Goal: Task Accomplishment & Management: Complete application form

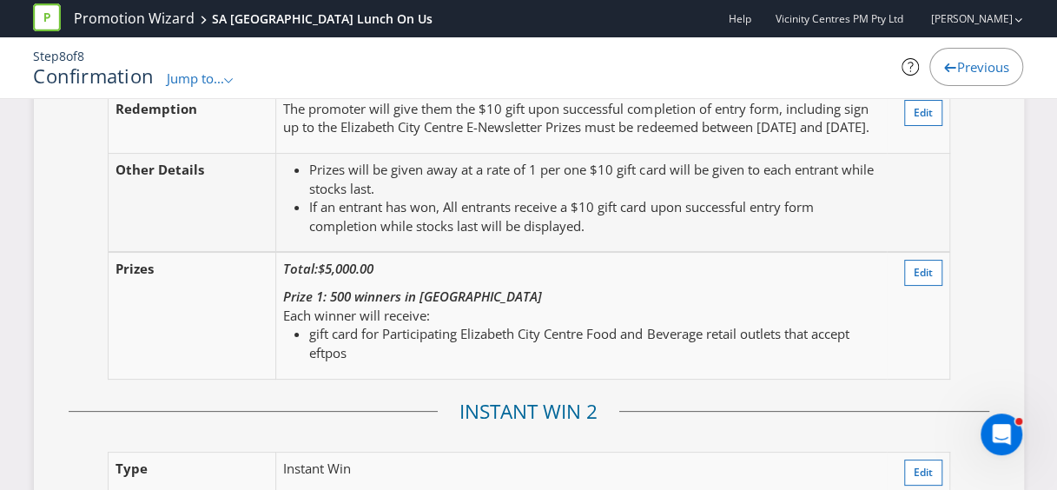
scroll to position [3134, 0]
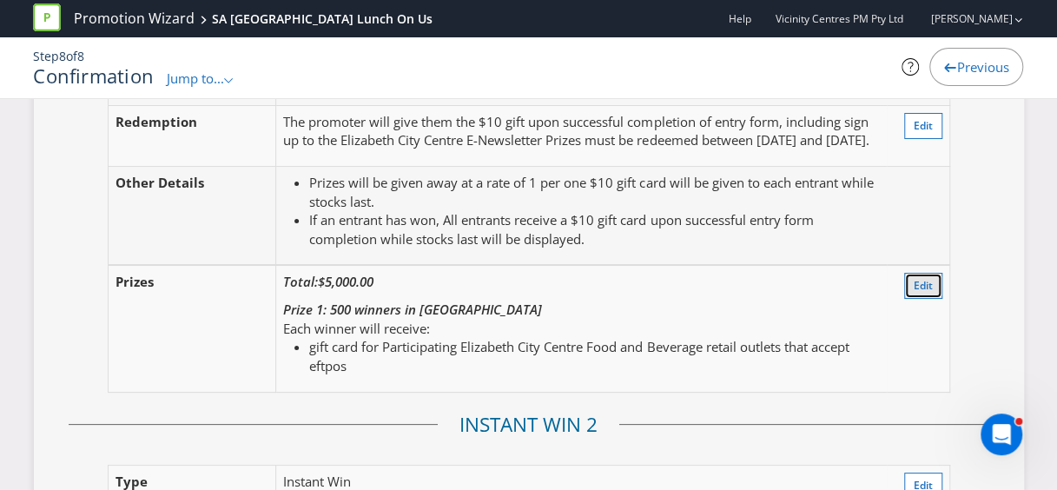
click at [907, 289] on button "Edit" at bounding box center [923, 286] width 38 height 26
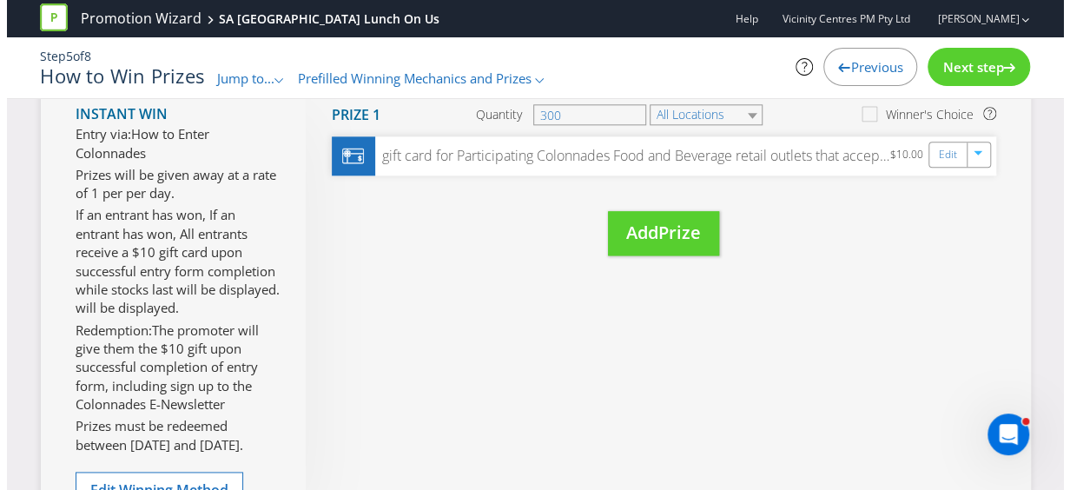
scroll to position [820, 0]
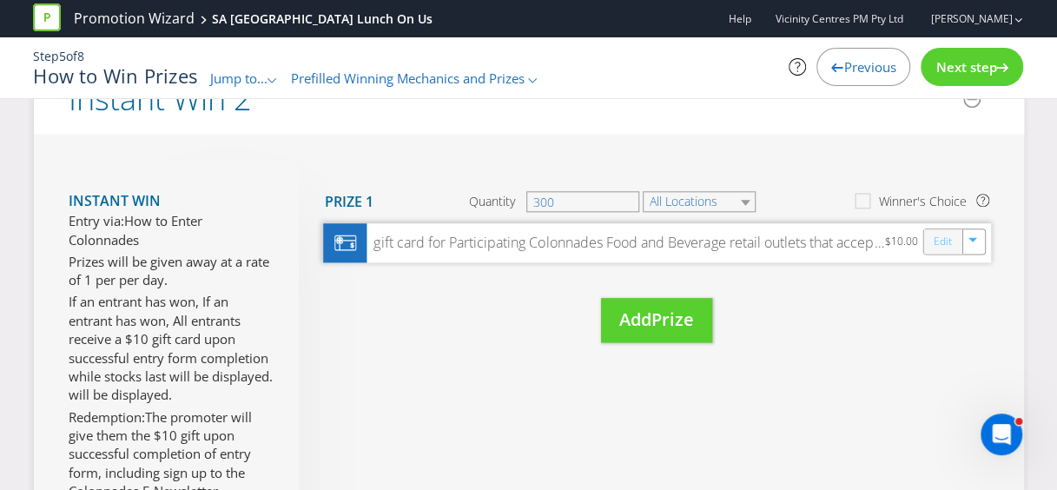
click at [945, 252] on link "Edit" at bounding box center [942, 242] width 18 height 20
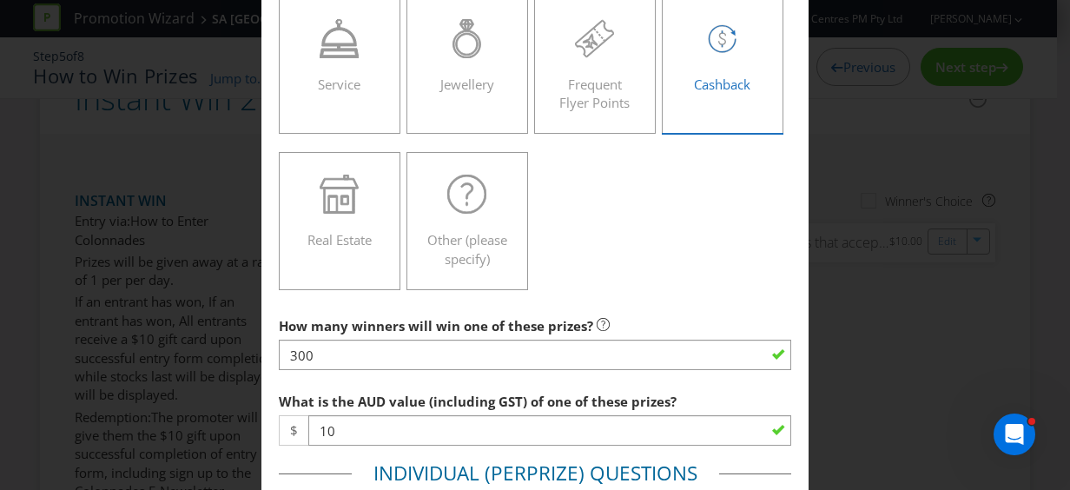
scroll to position [608, 0]
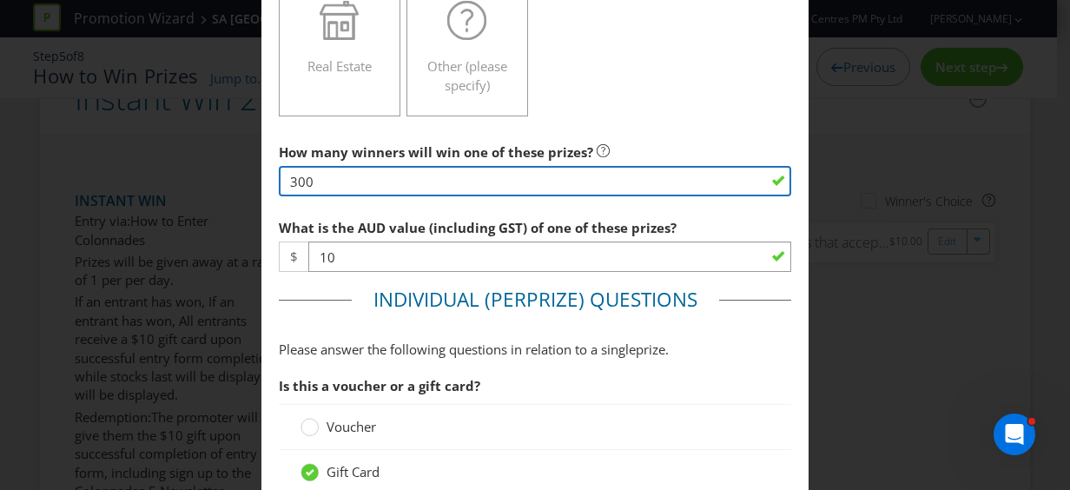
drag, startPoint x: 319, startPoint y: 174, endPoint x: 278, endPoint y: 175, distance: 40.9
click at [279, 175] on input "300" at bounding box center [535, 181] width 512 height 30
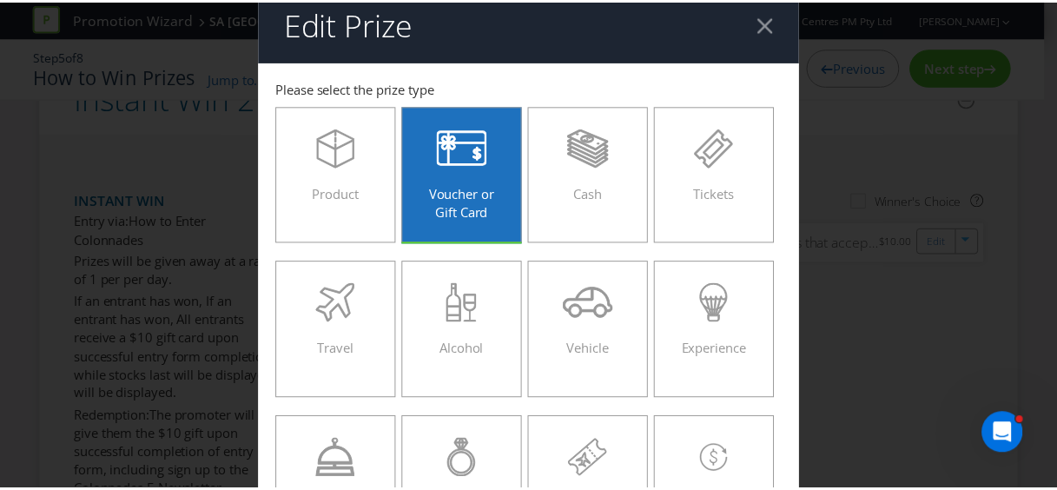
scroll to position [0, 0]
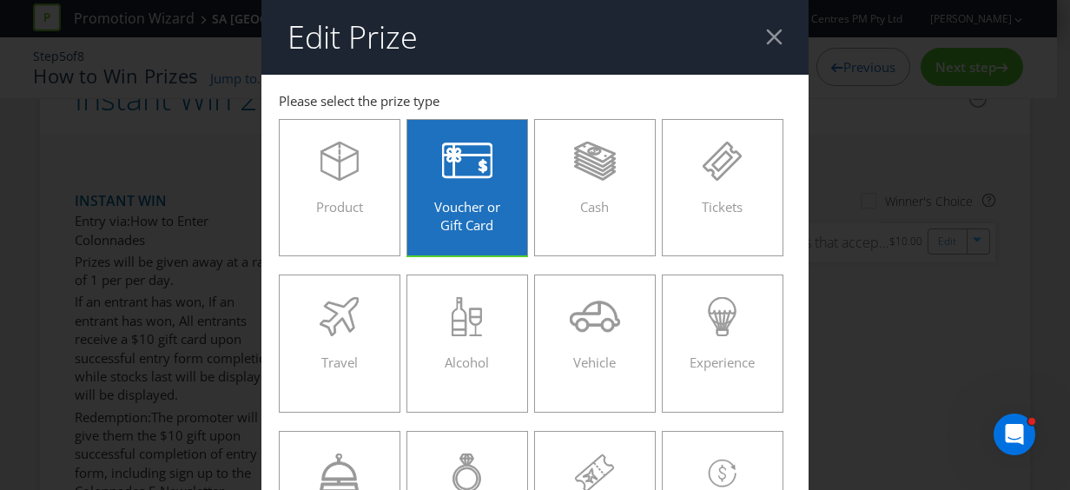
type input "5"
click at [766, 36] on div at bounding box center [774, 37] width 17 height 17
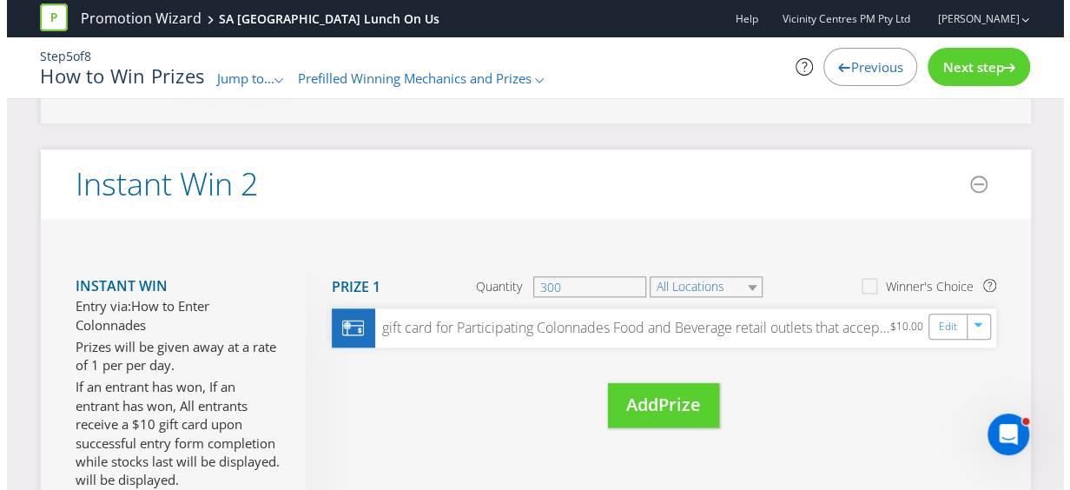
scroll to position [733, 0]
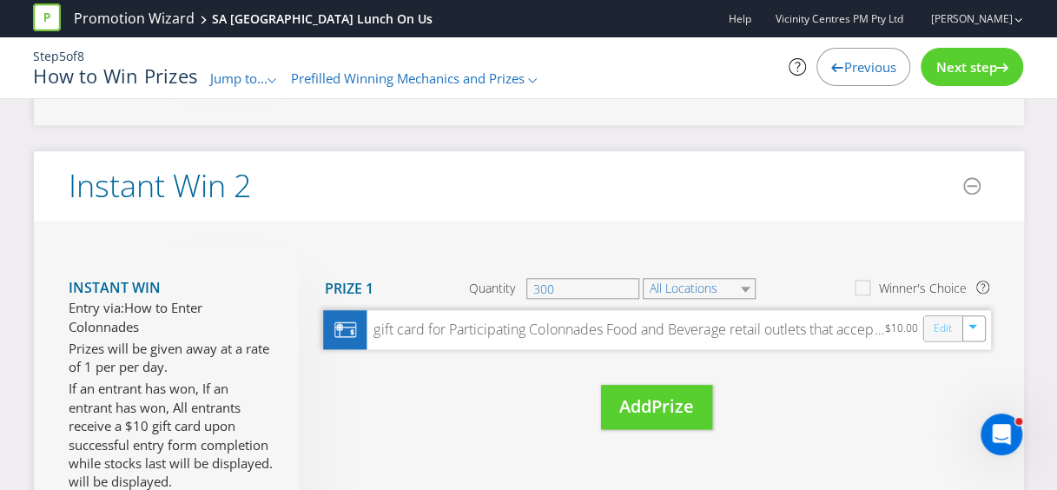
click at [943, 339] on link "Edit" at bounding box center [942, 329] width 18 height 20
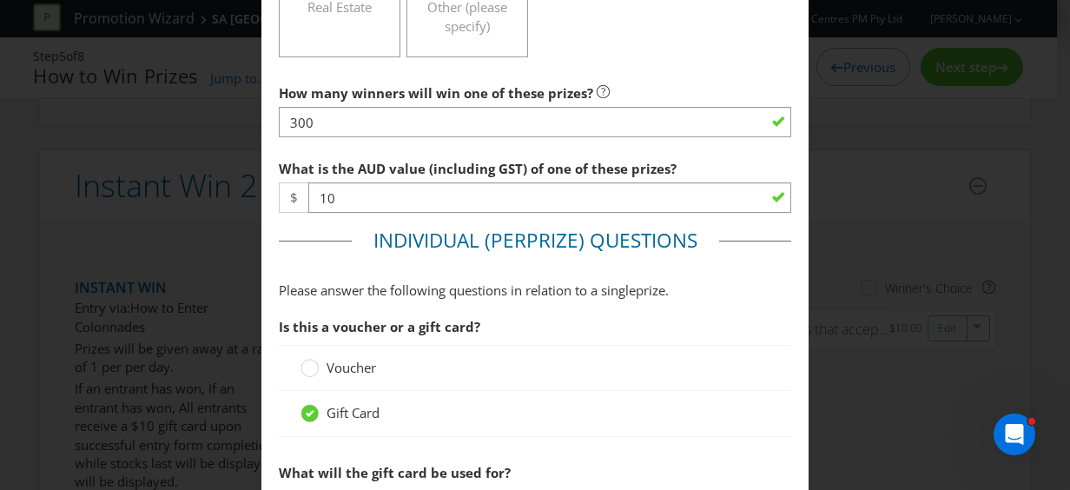
scroll to position [695, 0]
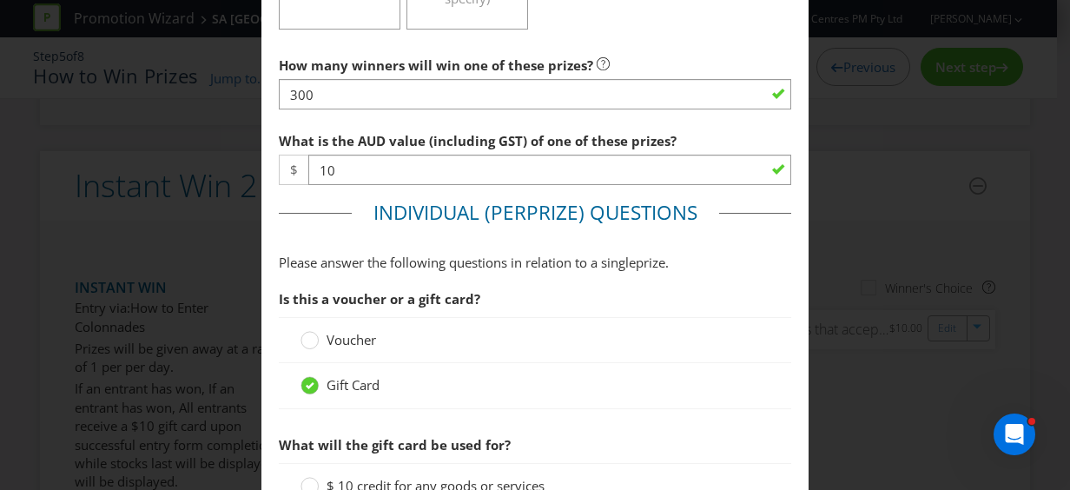
click at [974, 307] on div "Edit Prize [GEOGRAPHIC_DATA] Please select the prize type Product Voucher or Gi…" at bounding box center [535, 245] width 1070 height 490
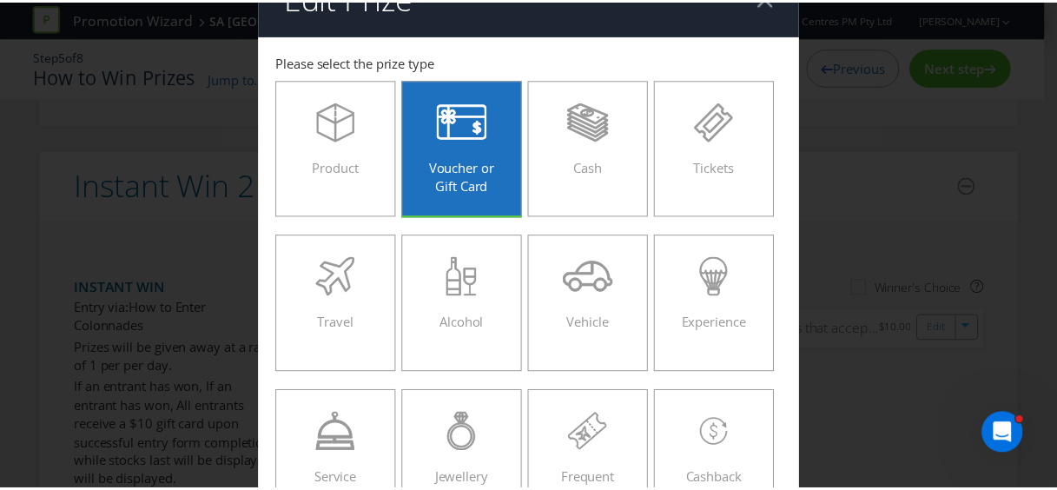
scroll to position [0, 0]
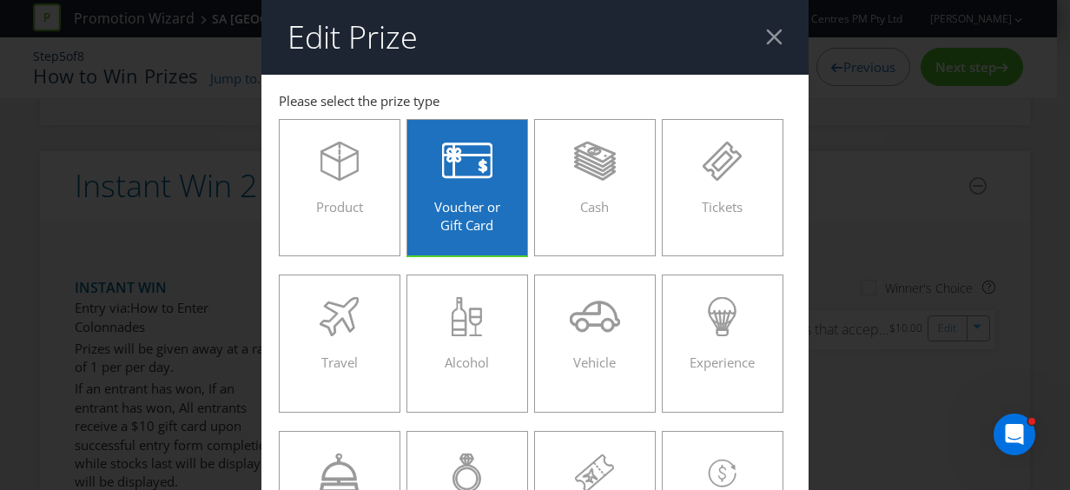
click at [771, 38] on div at bounding box center [774, 37] width 17 height 17
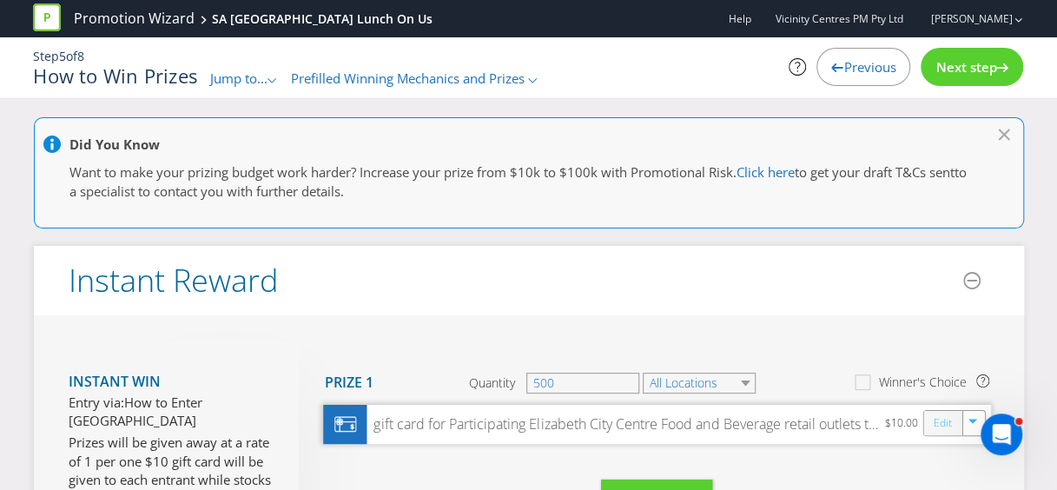
click at [941, 417] on link "Edit" at bounding box center [942, 423] width 18 height 20
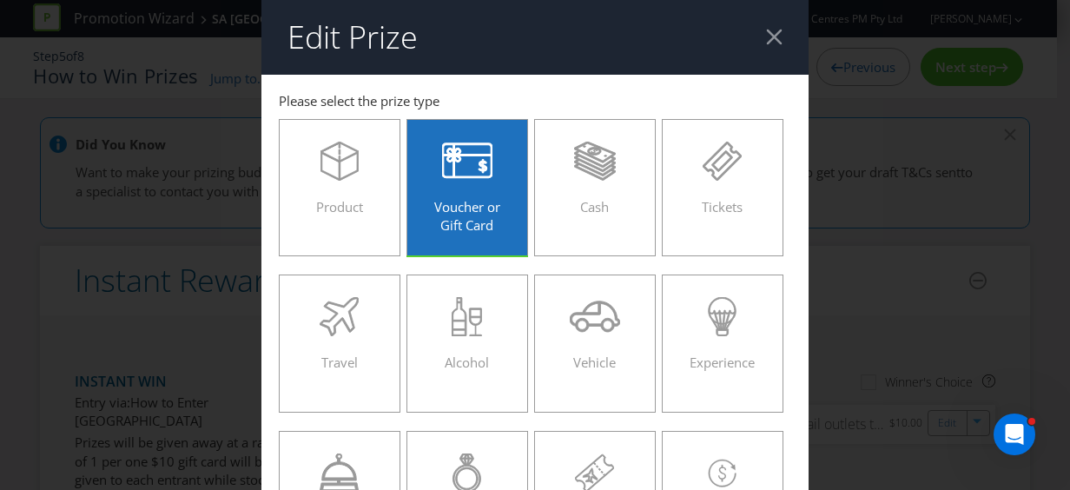
click at [442, 180] on icon at bounding box center [467, 161] width 51 height 39
click at [0, 0] on input "Voucher or Gift Card" at bounding box center [0, 0] width 0 height 0
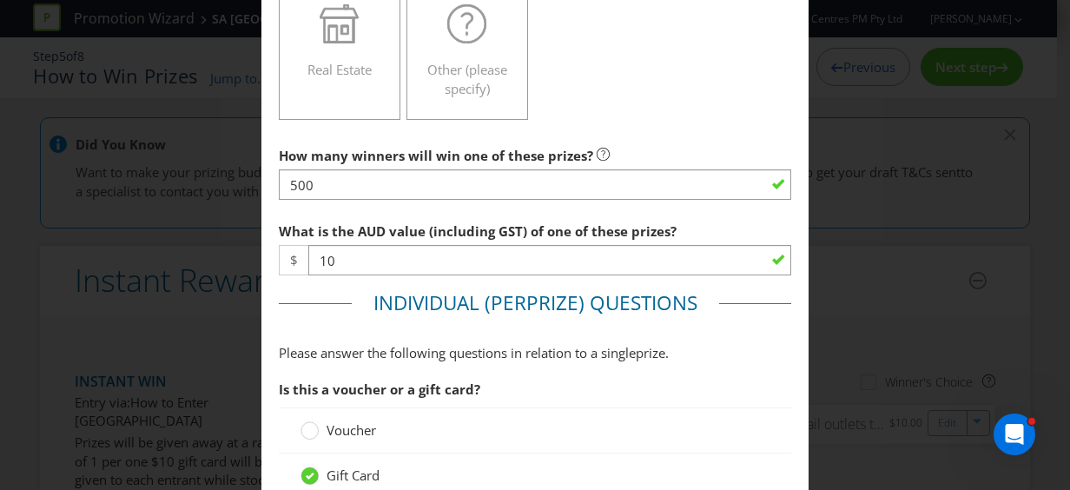
scroll to position [608, 0]
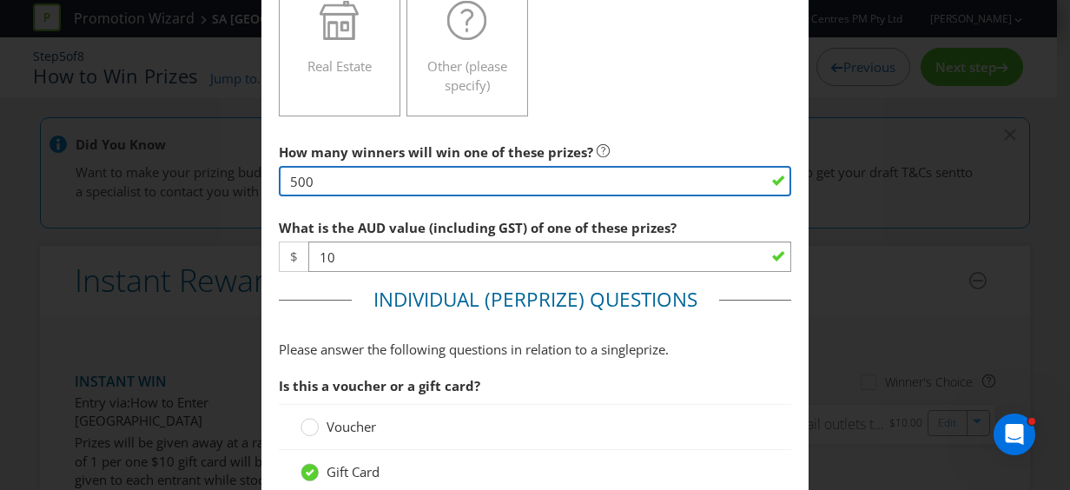
click at [288, 175] on input "500" at bounding box center [535, 181] width 512 height 30
type input "600"
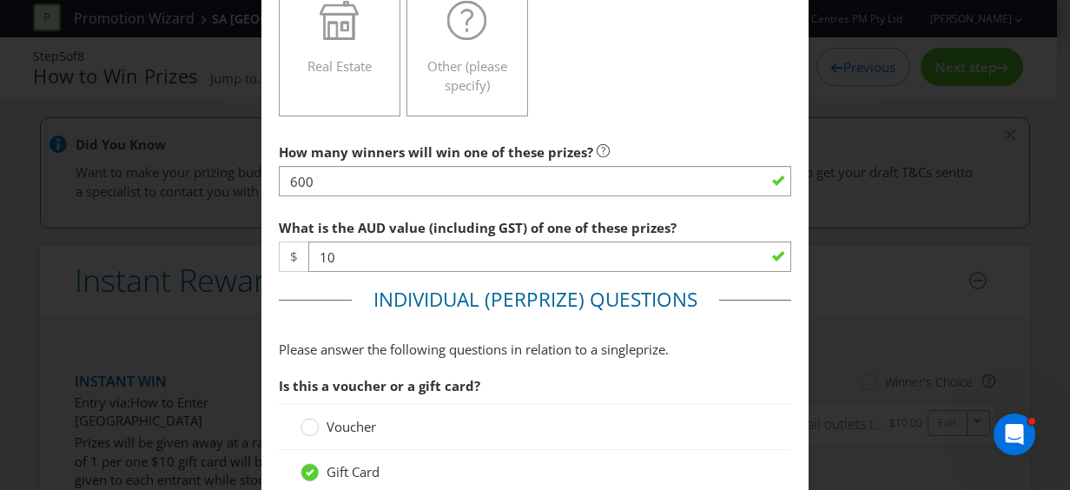
click at [545, 354] on span "Please answer the following questions in relation to a single" at bounding box center [457, 348] width 357 height 17
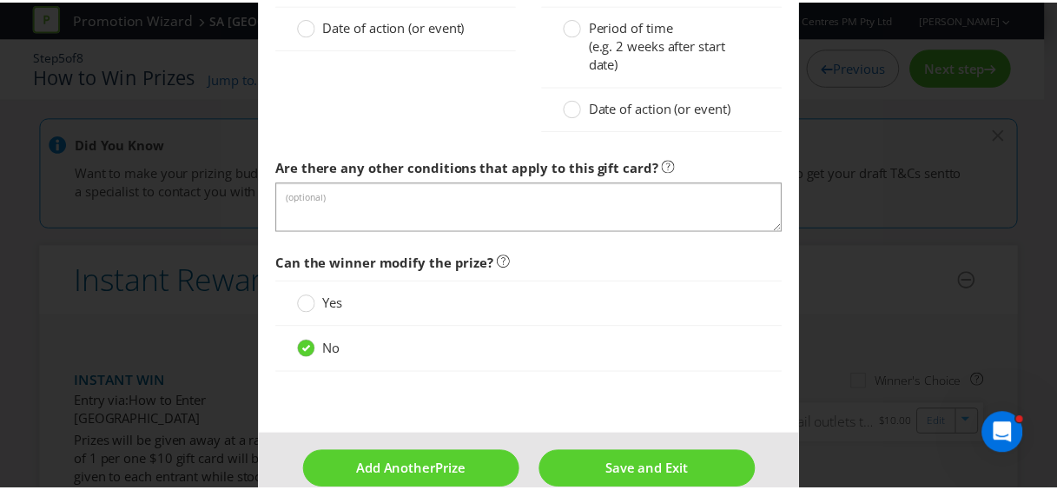
scroll to position [1893, 0]
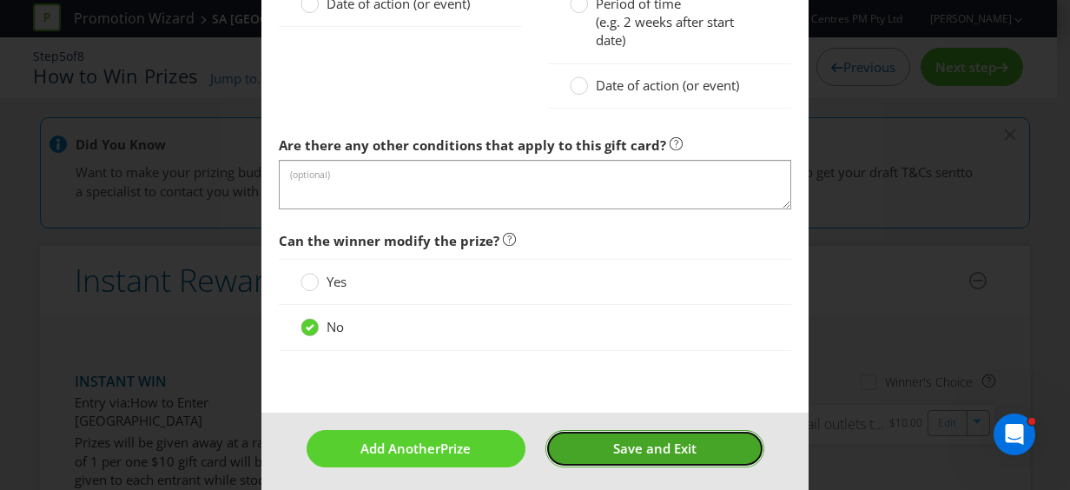
click at [642, 443] on span "Save and Exit" at bounding box center [654, 447] width 83 height 17
type input "600"
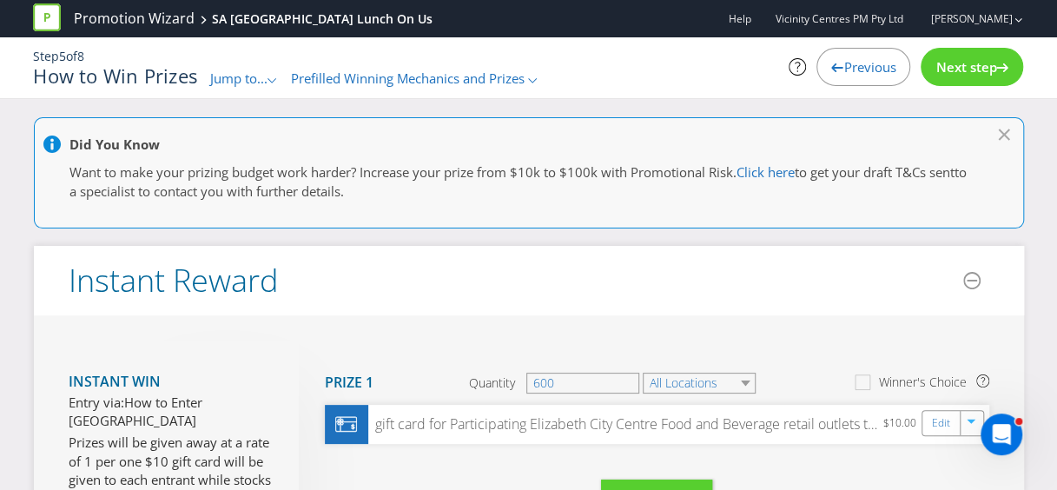
click at [868, 69] on span "Previous" at bounding box center [869, 66] width 52 height 17
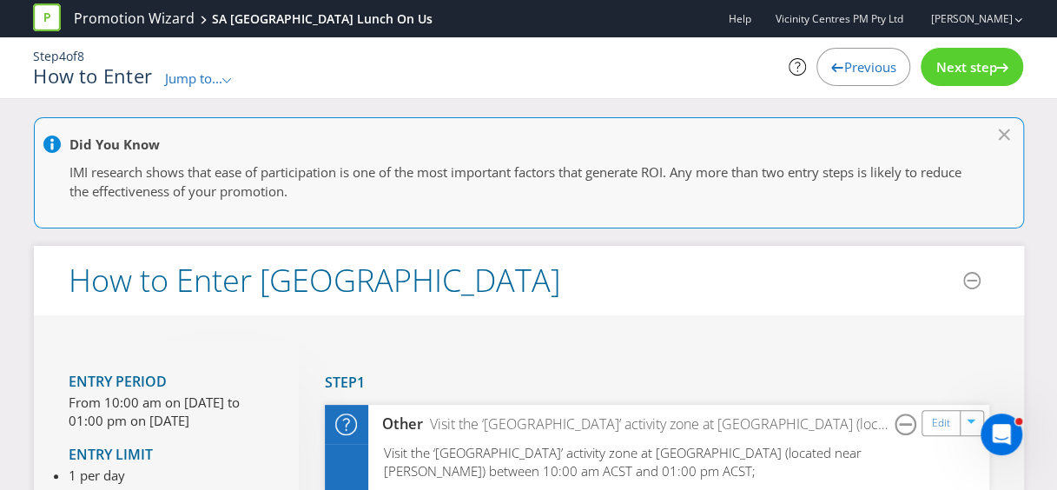
click at [862, 62] on span "Previous" at bounding box center [869, 66] width 52 height 17
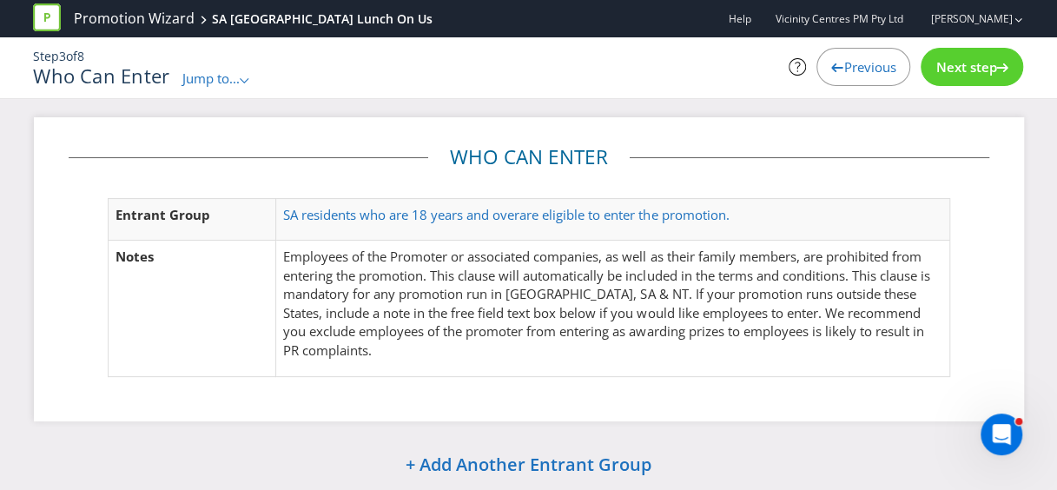
click at [858, 69] on span "Previous" at bounding box center [869, 66] width 52 height 17
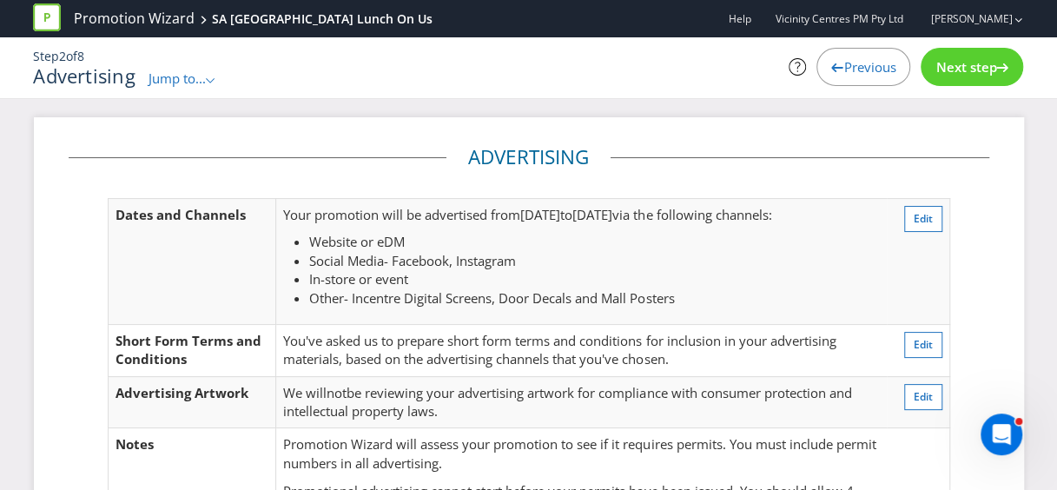
click at [862, 72] on span "Previous" at bounding box center [869, 66] width 52 height 17
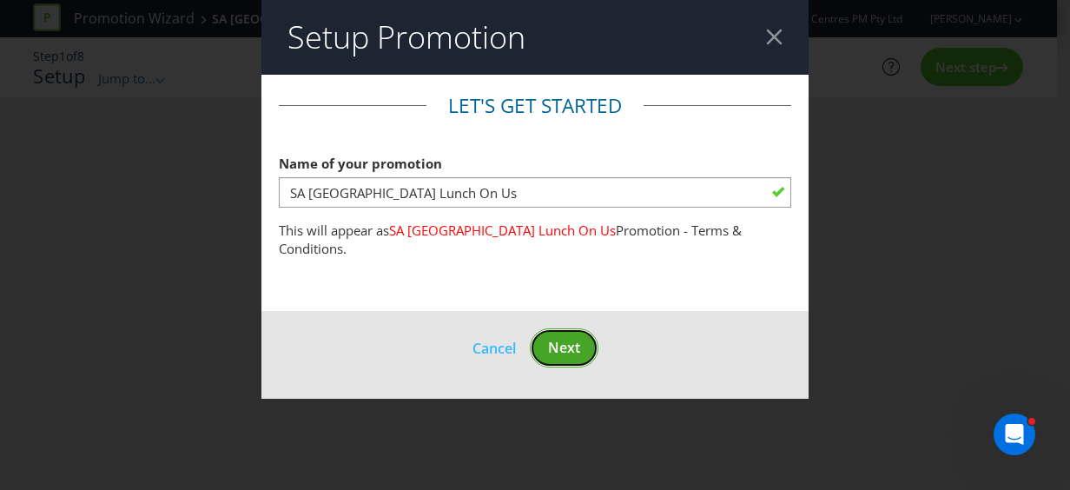
click at [585, 344] on button "Next" at bounding box center [564, 347] width 69 height 39
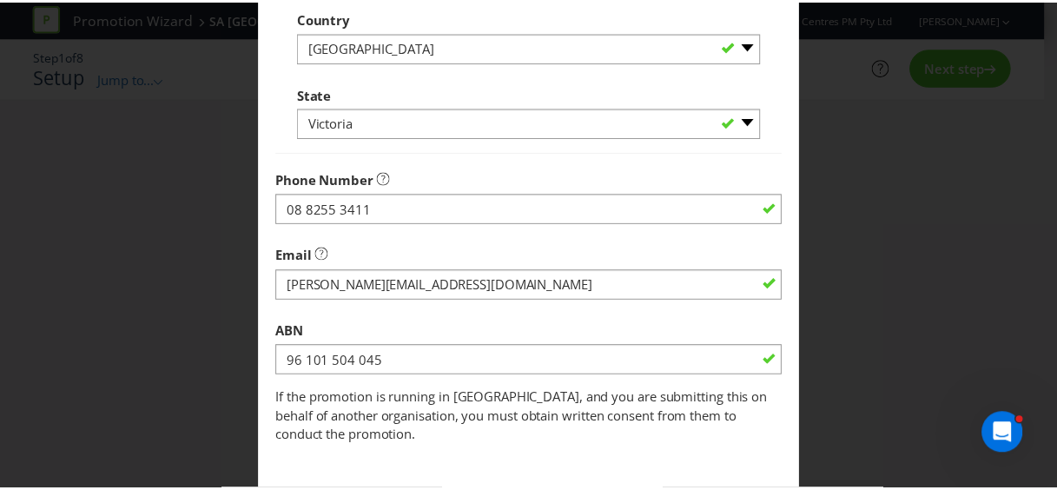
scroll to position [643, 0]
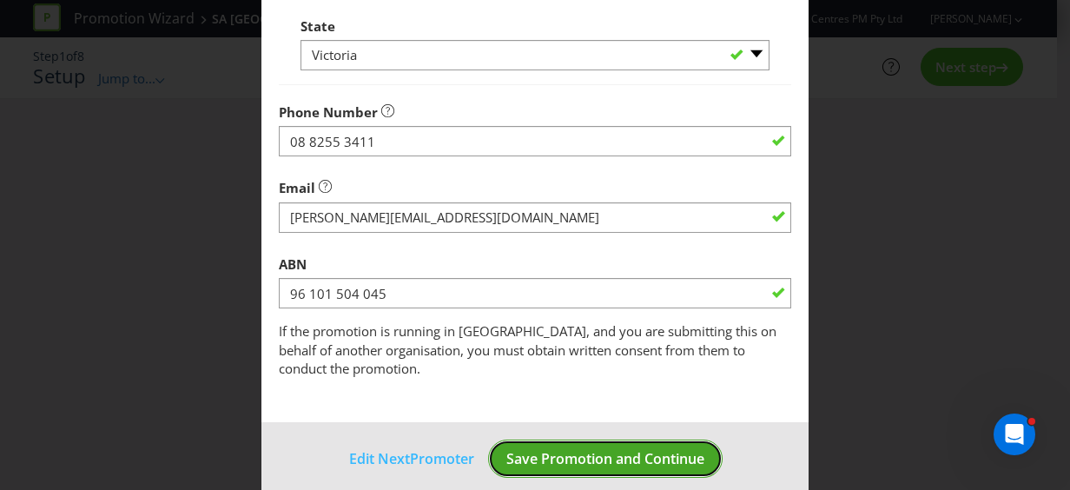
click at [636, 449] on span "Save Promotion and Continue" at bounding box center [605, 458] width 198 height 19
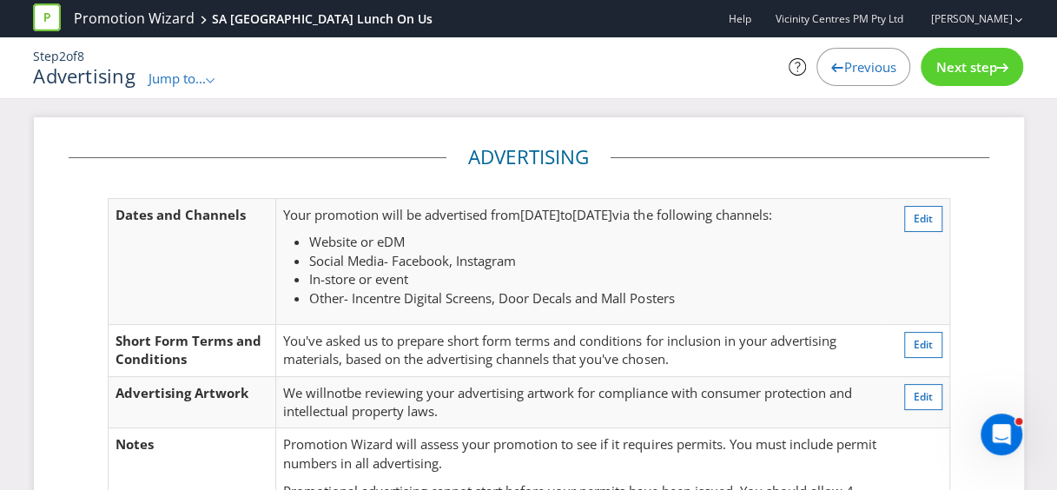
click at [978, 52] on div "Next step" at bounding box center [972, 67] width 102 height 38
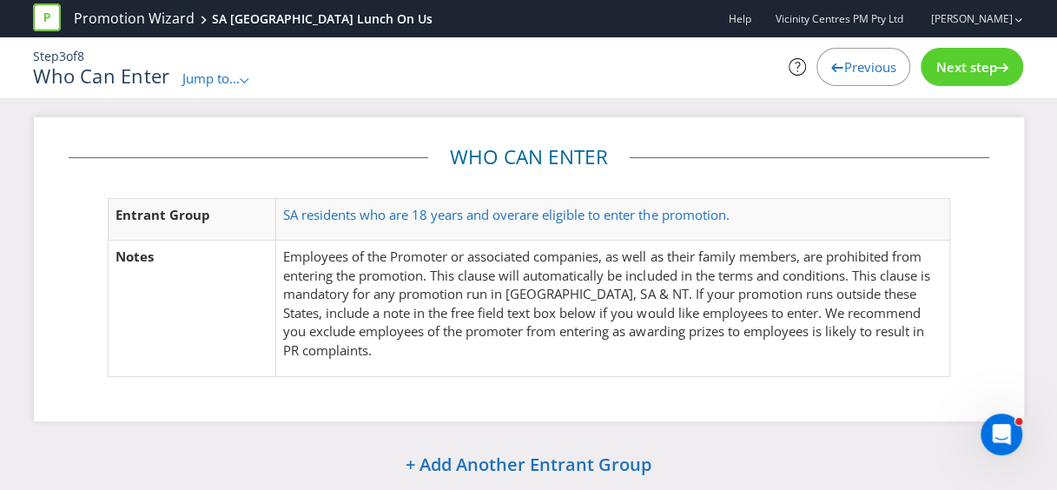
click at [967, 83] on div "Next step" at bounding box center [972, 67] width 102 height 38
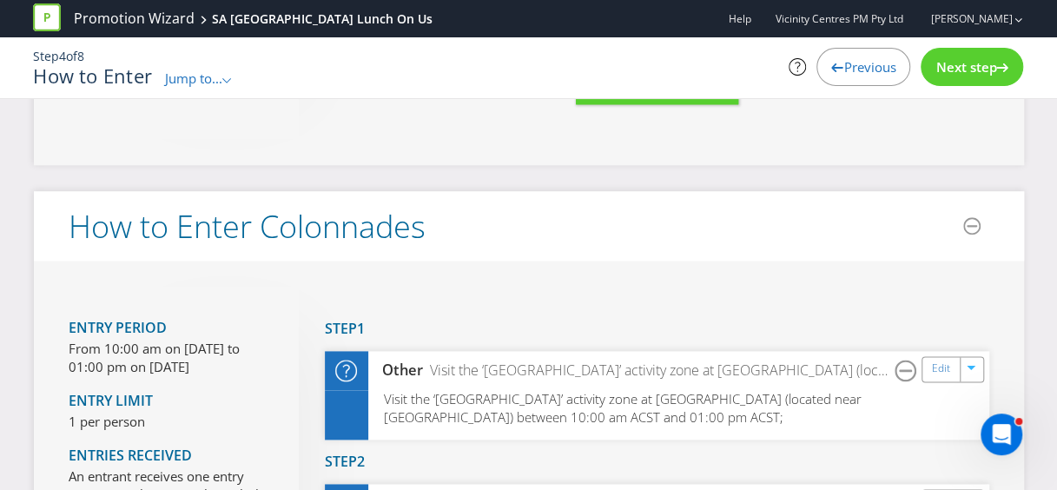
scroll to position [1129, 0]
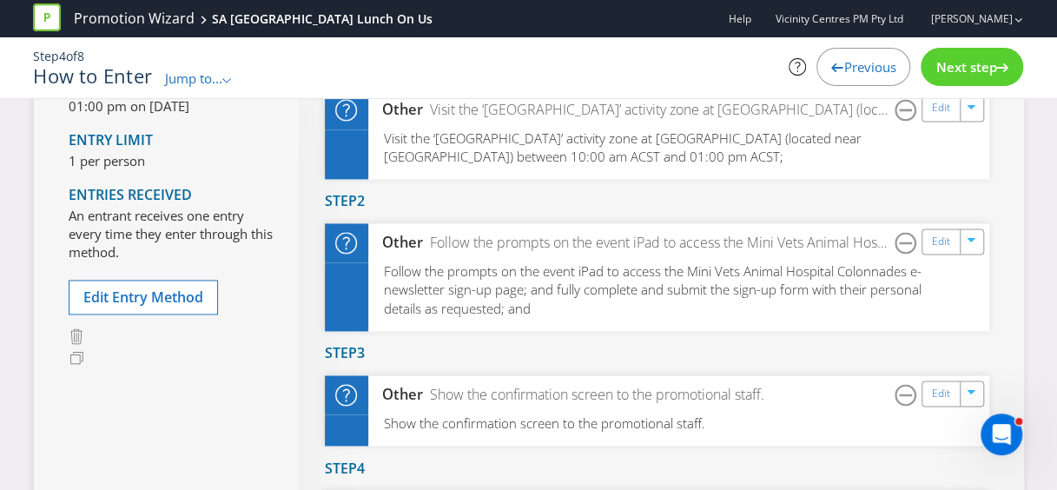
click at [958, 66] on span "Next step" at bounding box center [965, 66] width 61 height 17
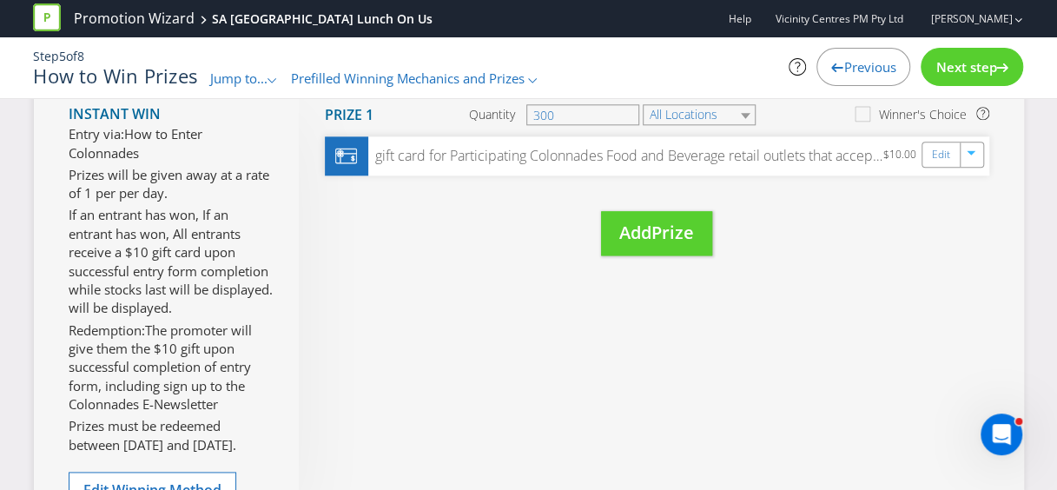
scroll to position [994, 0]
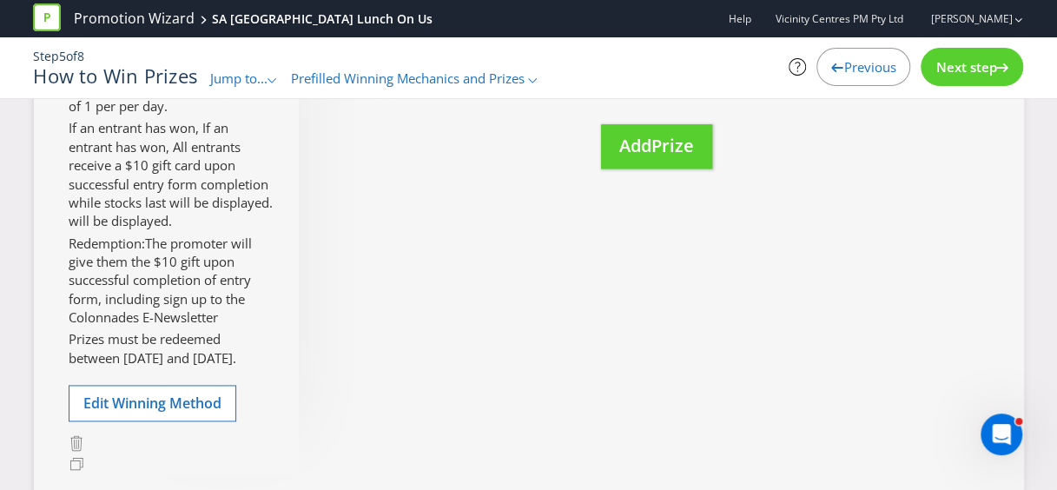
click at [976, 54] on div "Next step" at bounding box center [972, 67] width 102 height 38
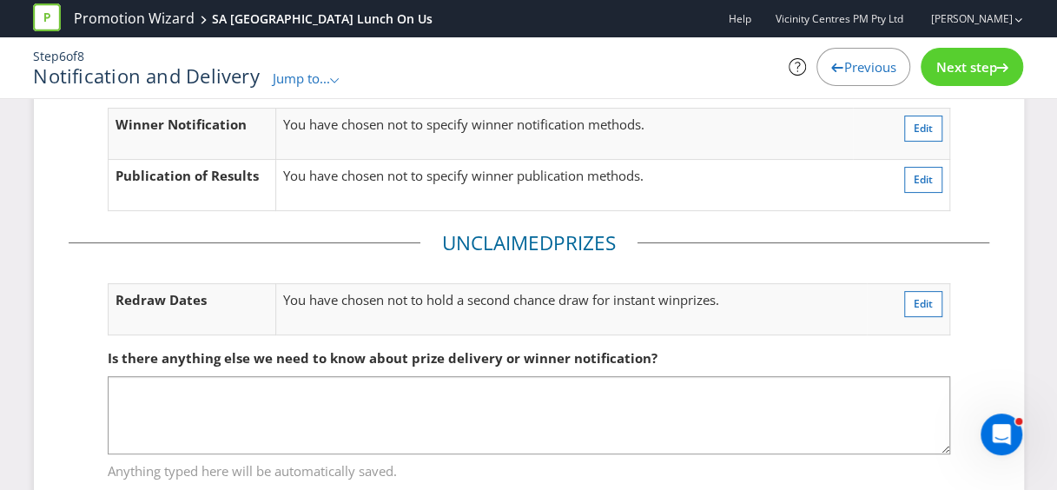
scroll to position [168, 0]
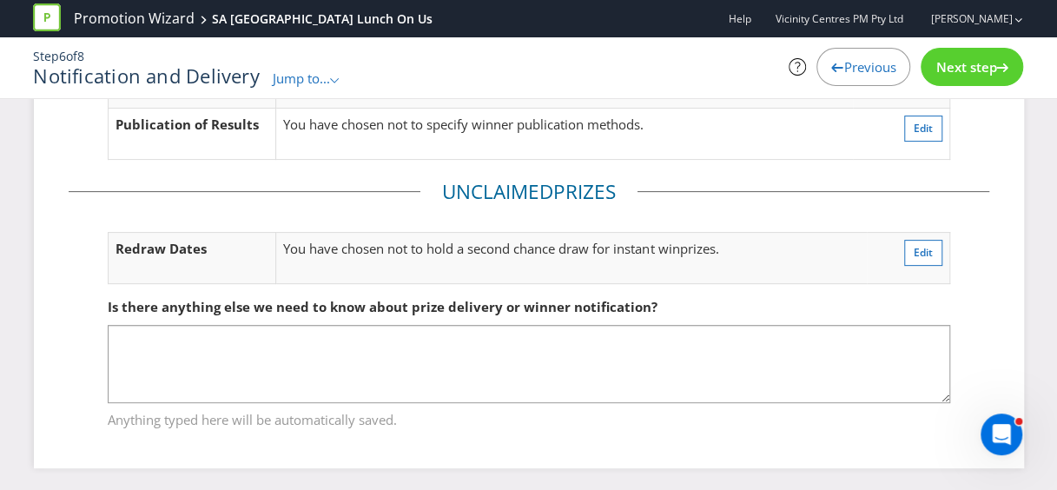
click at [992, 56] on div "Next step" at bounding box center [972, 67] width 102 height 38
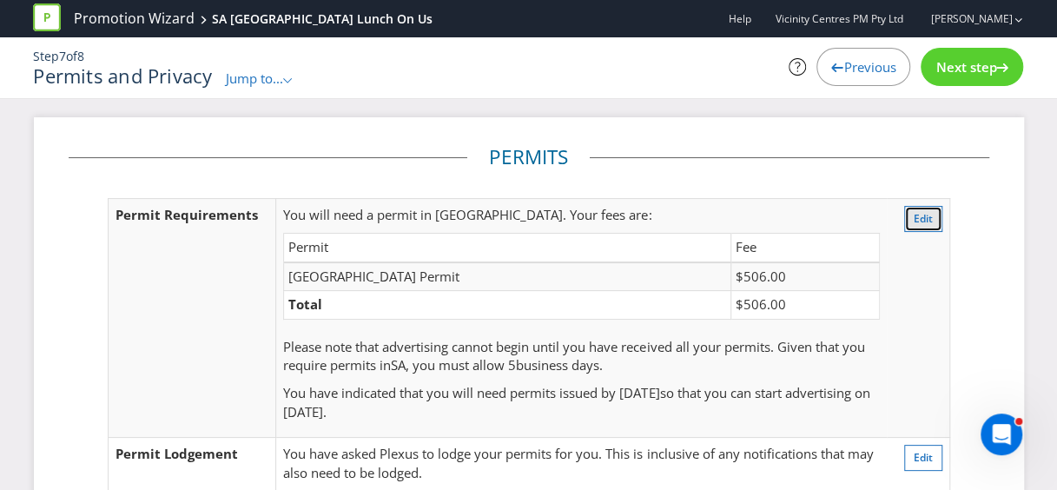
click at [914, 217] on span "Edit" at bounding box center [923, 218] width 19 height 15
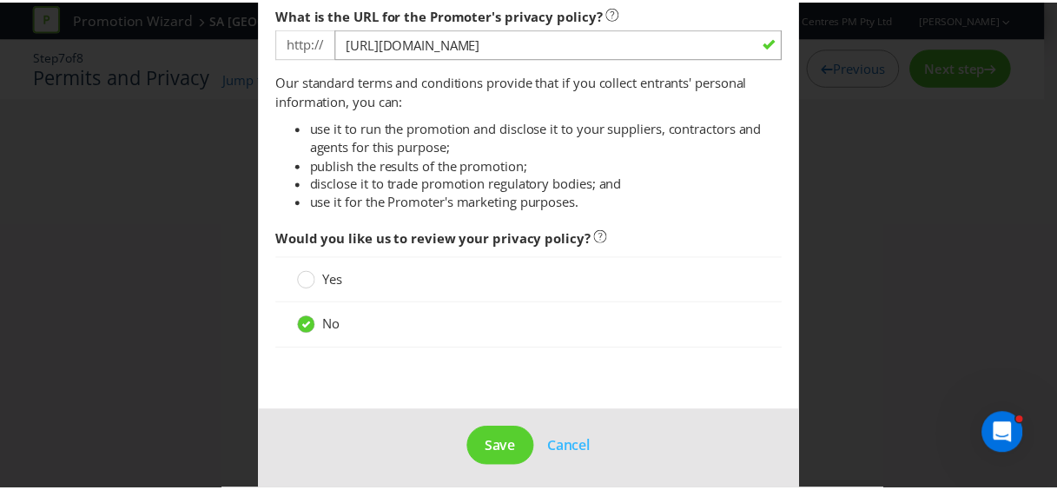
scroll to position [1570, 0]
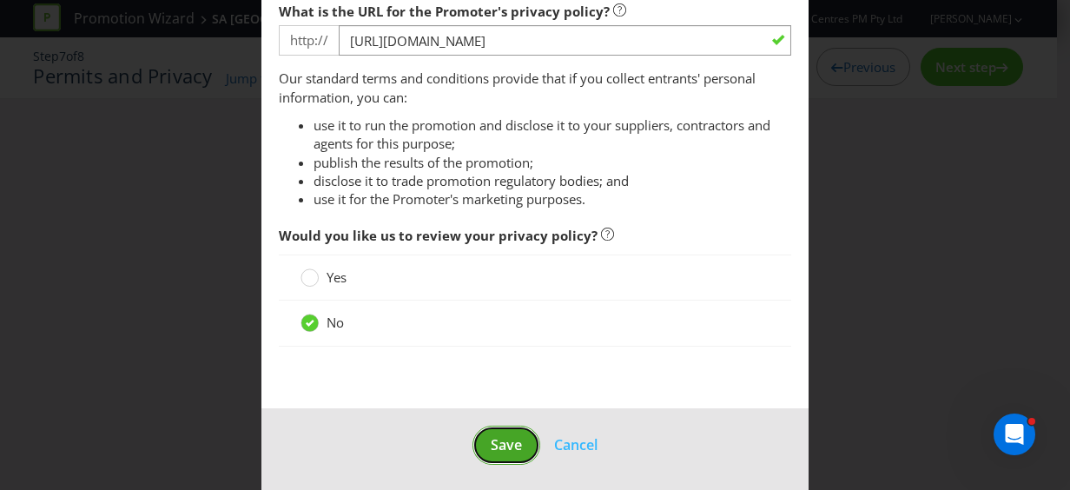
click at [500, 439] on span "Save" at bounding box center [506, 444] width 31 height 19
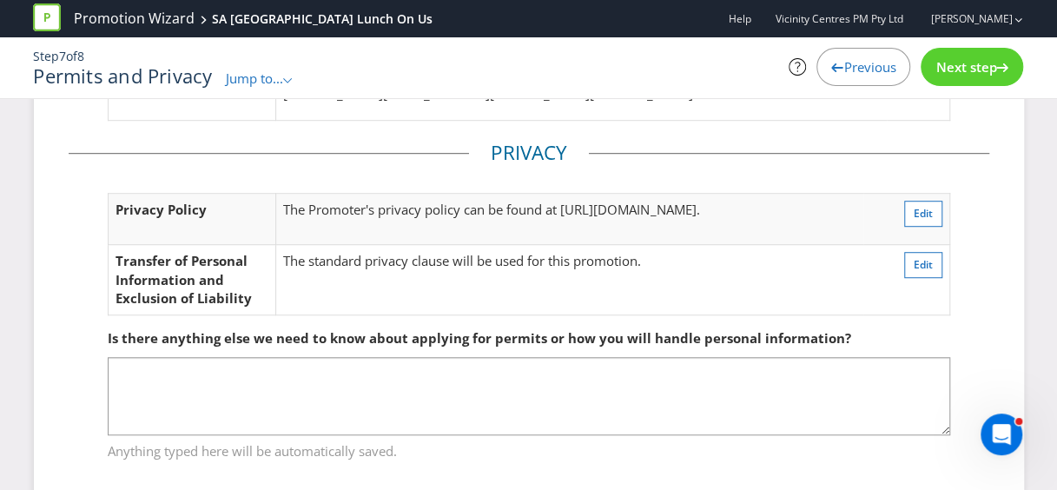
scroll to position [493, 0]
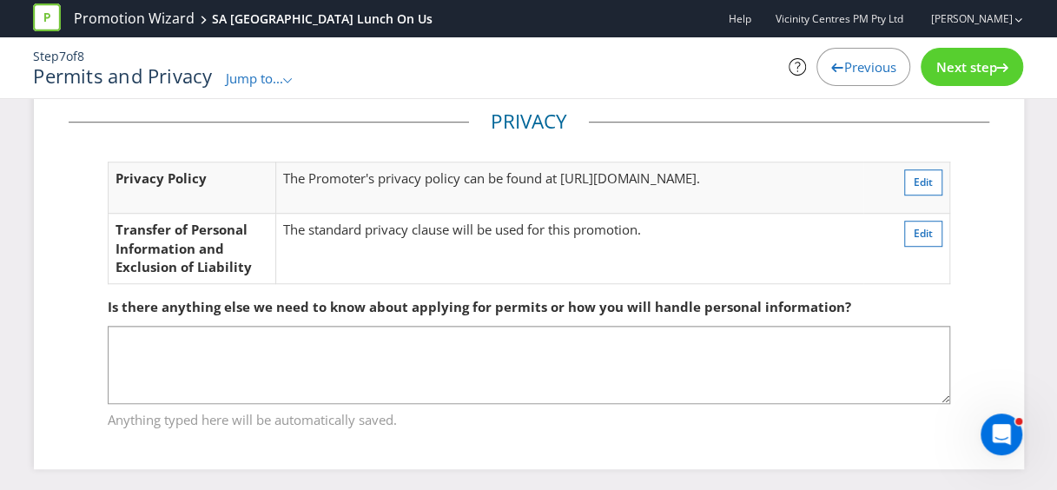
click at [962, 59] on span "Next step" at bounding box center [965, 66] width 61 height 17
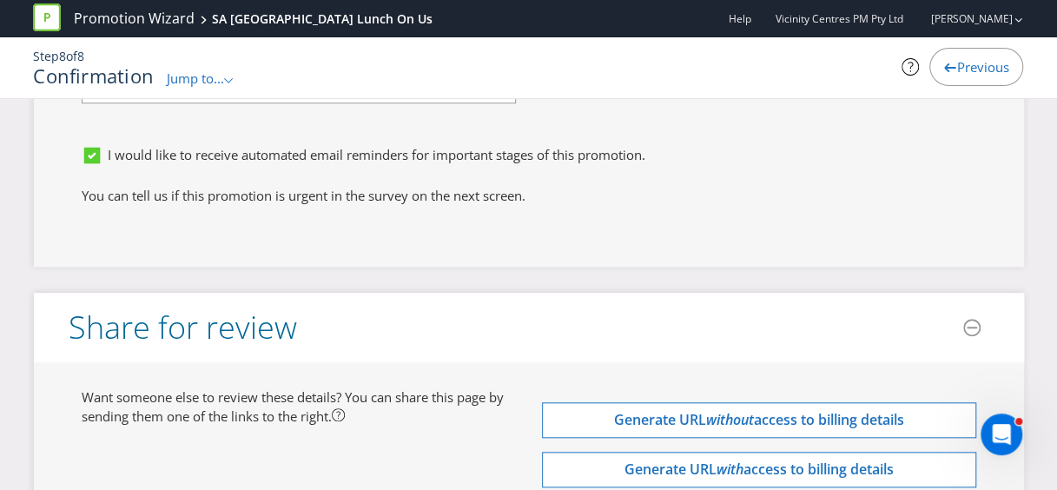
scroll to position [6833, 0]
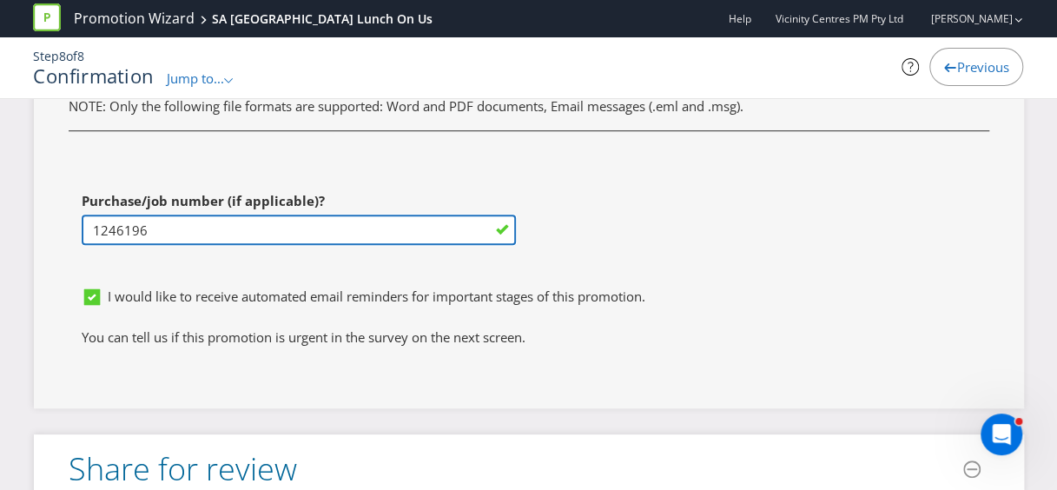
drag, startPoint x: 175, startPoint y: 226, endPoint x: 58, endPoint y: 212, distance: 118.1
click at [58, 212] on div "Purchase/job number (if applicable)? 1246196" at bounding box center [292, 231] width 473 height 96
paste input "50661"
type input "1250661"
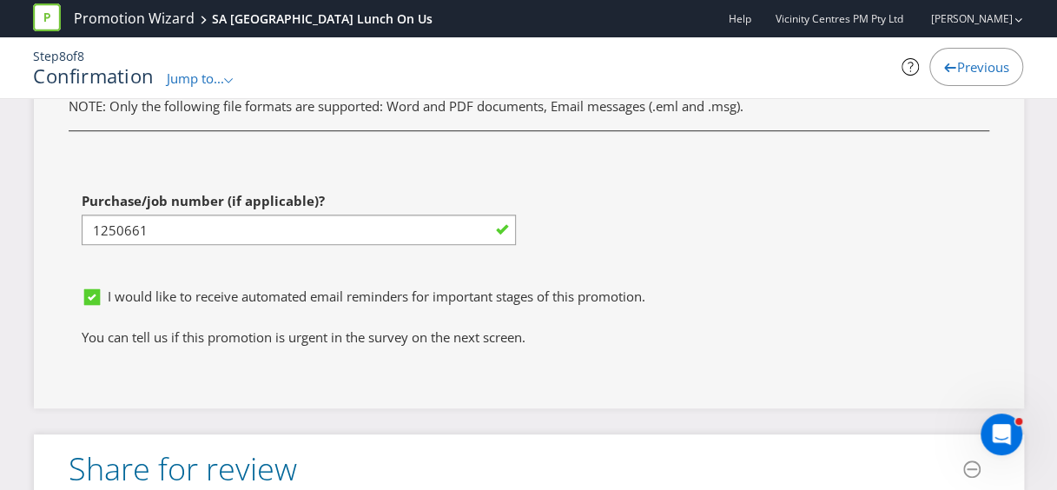
click at [723, 279] on div "I would like to receive automated email reminders for important stages of this …" at bounding box center [529, 304] width 921 height 50
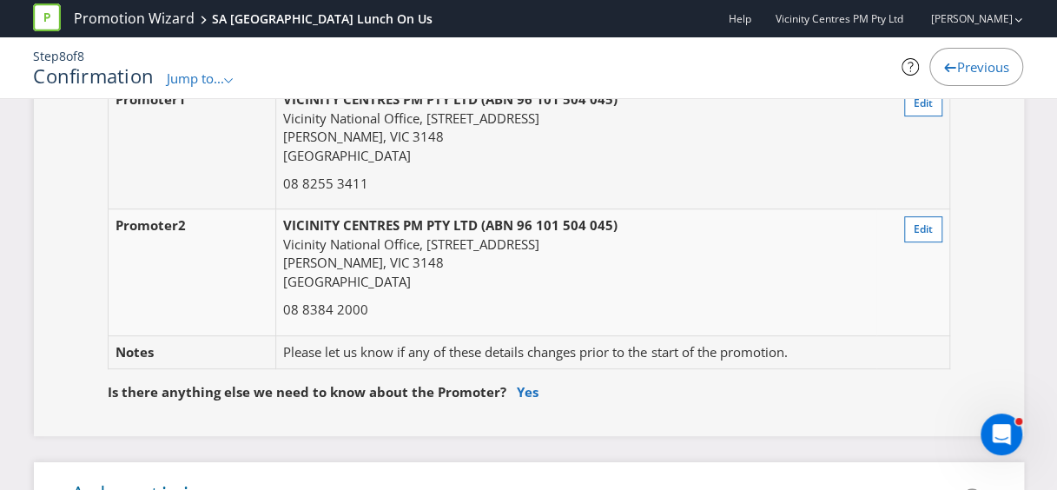
scroll to position [0, 0]
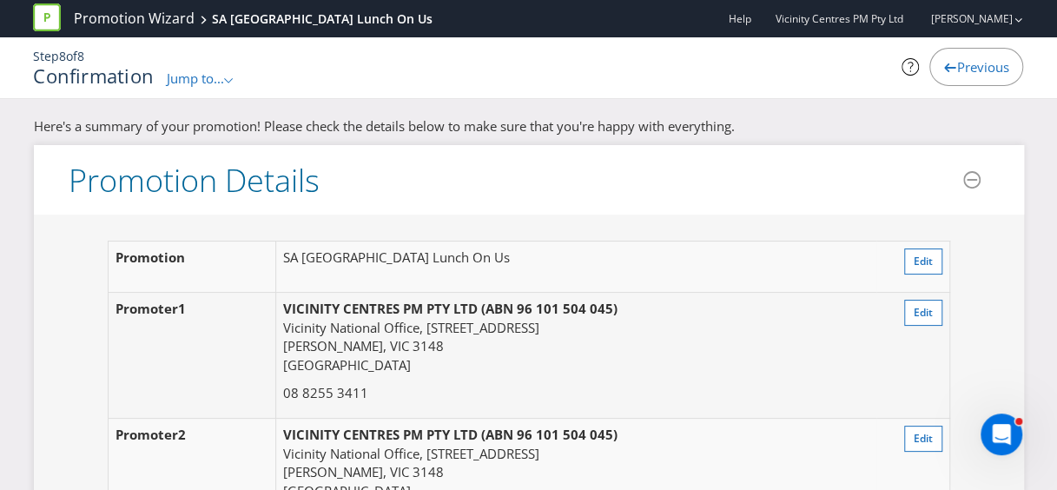
click at [224, 71] on span "Jump to..." at bounding box center [195, 77] width 57 height 17
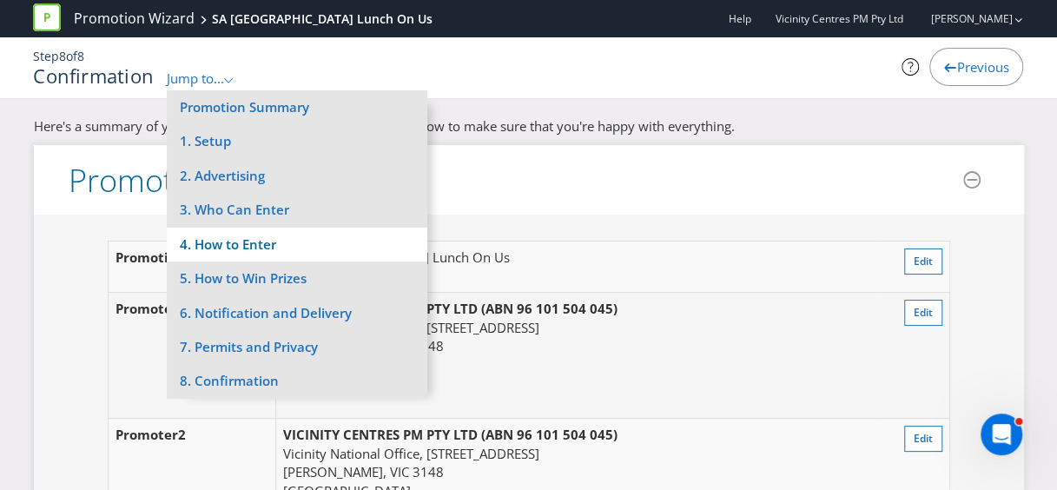
click at [244, 237] on li "4. How to Enter" at bounding box center [297, 245] width 261 height 34
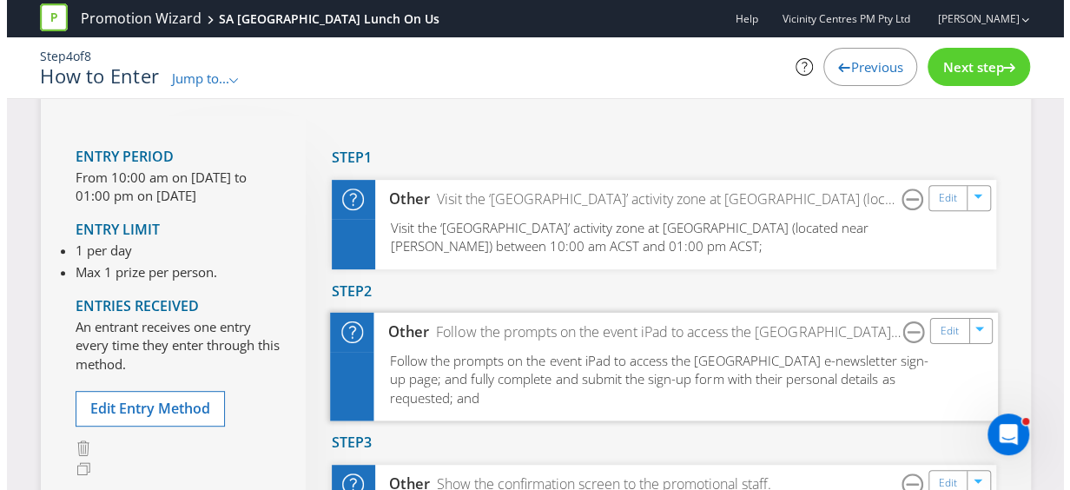
scroll to position [261, 0]
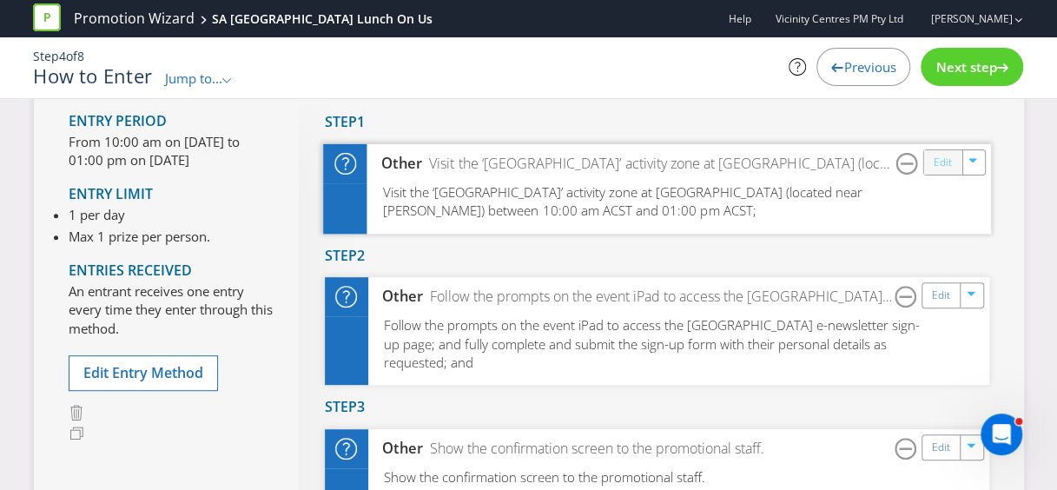
click at [943, 165] on link "Edit" at bounding box center [942, 162] width 18 height 20
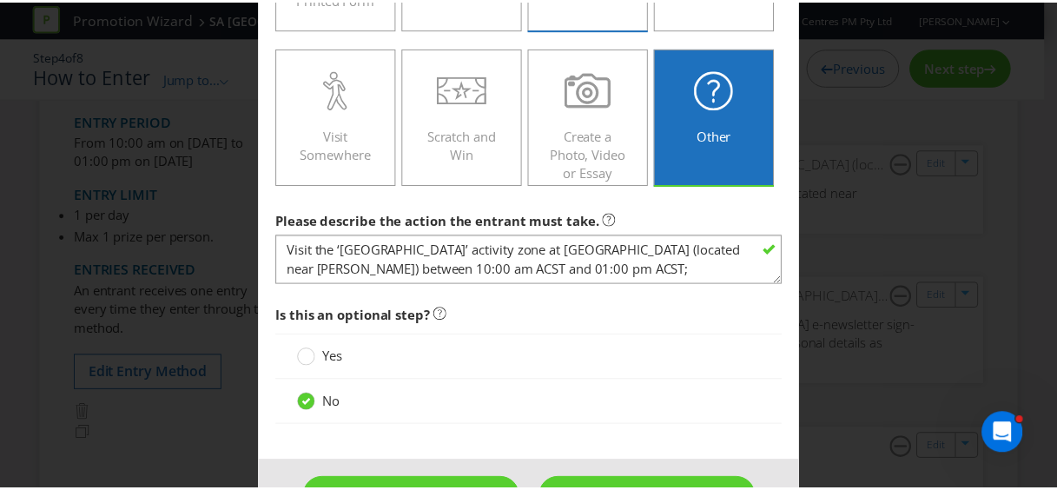
scroll to position [582, 0]
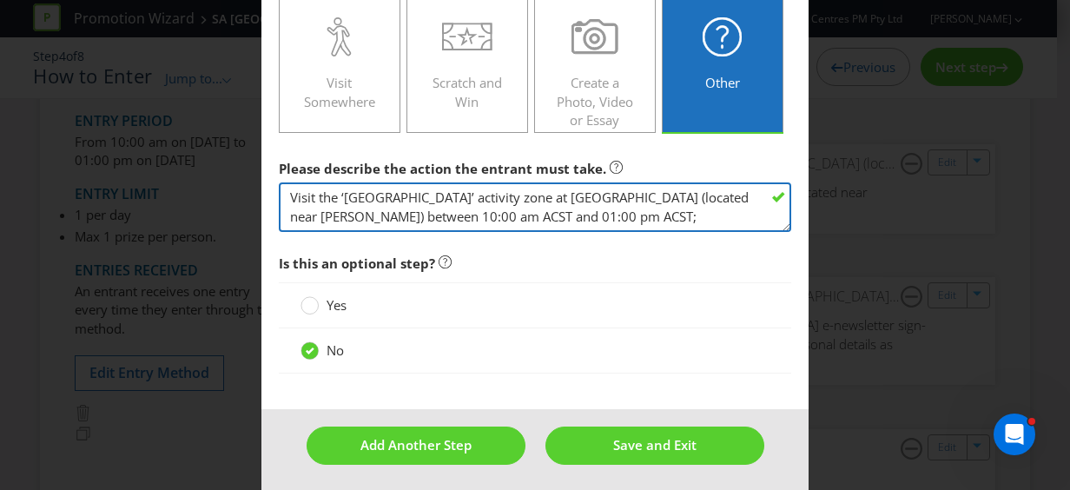
drag, startPoint x: 445, startPoint y: 210, endPoint x: 363, endPoint y: 212, distance: 81.7
click at [363, 212] on textarea "Visit the ‘[GEOGRAPHIC_DATA]’ activity zone at [GEOGRAPHIC_DATA] (located near …" at bounding box center [535, 207] width 512 height 50
click at [395, 210] on textarea "Visit the ‘[GEOGRAPHIC_DATA]’ activity zone at [GEOGRAPHIC_DATA] (located near …" at bounding box center [535, 207] width 512 height 50
click at [394, 209] on textarea "Visit the ‘[GEOGRAPHIC_DATA]’ activity zone at [GEOGRAPHIC_DATA] (located near …" at bounding box center [535, 207] width 512 height 50
click at [406, 211] on textarea "Visit the ‘[GEOGRAPHIC_DATA]’ activity zone at [GEOGRAPHIC_DATA] (located near …" at bounding box center [535, 207] width 512 height 50
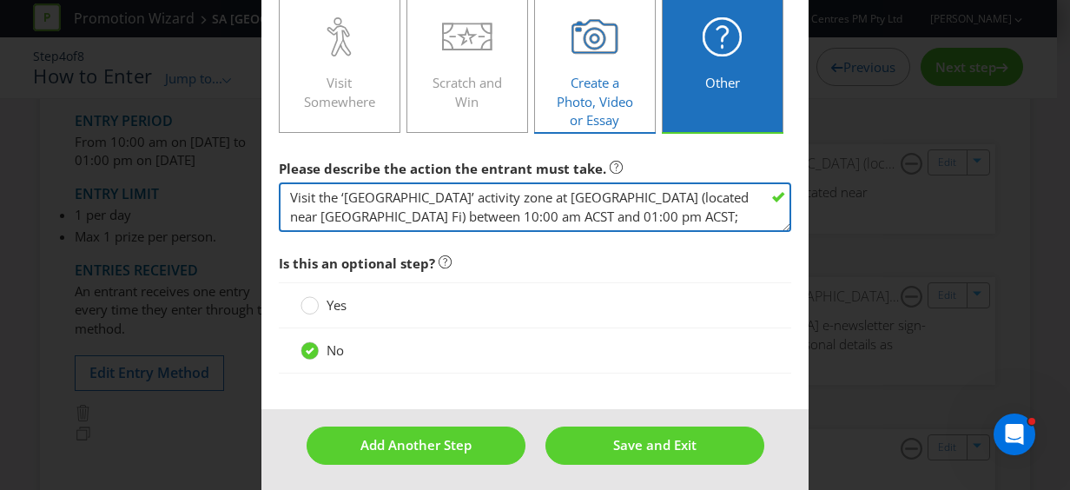
type textarea "Visit the ‘[GEOGRAPHIC_DATA]’ activity zone at [GEOGRAPHIC_DATA] (located near …"
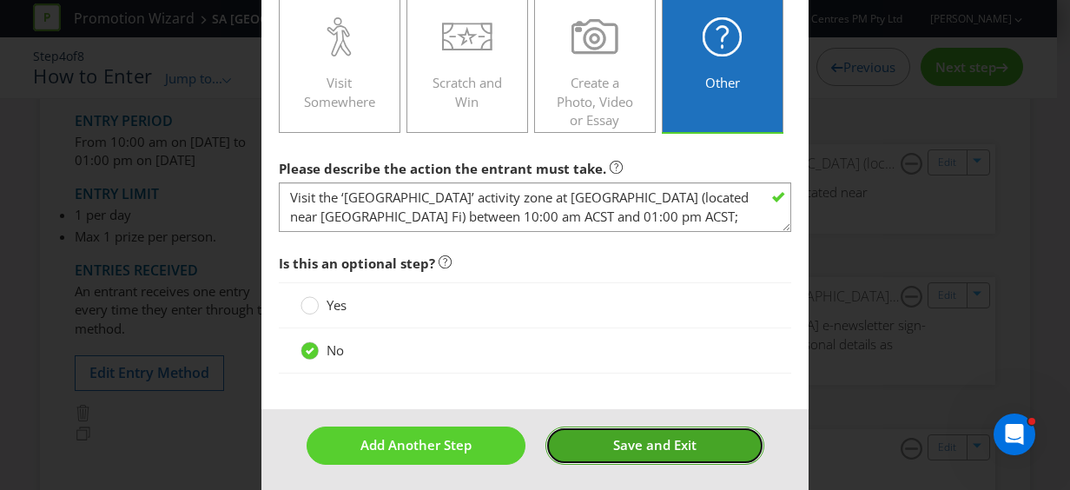
click at [613, 436] on span "Save and Exit" at bounding box center [654, 444] width 83 height 17
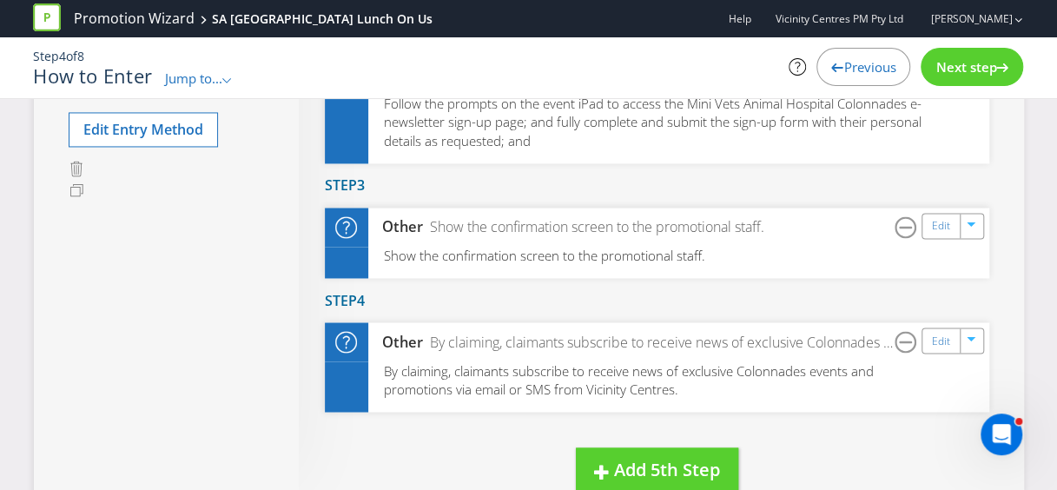
scroll to position [1303, 0]
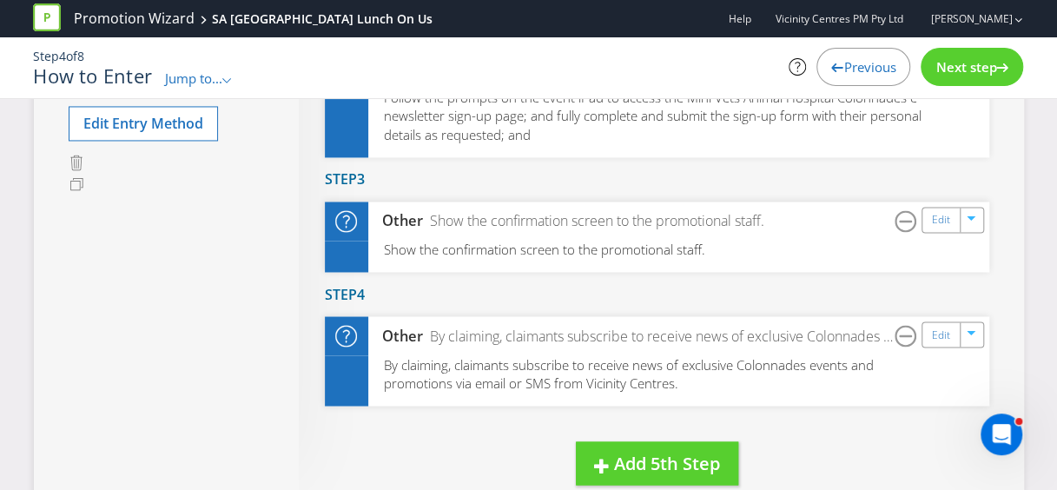
click at [960, 65] on span "Next step" at bounding box center [965, 66] width 61 height 17
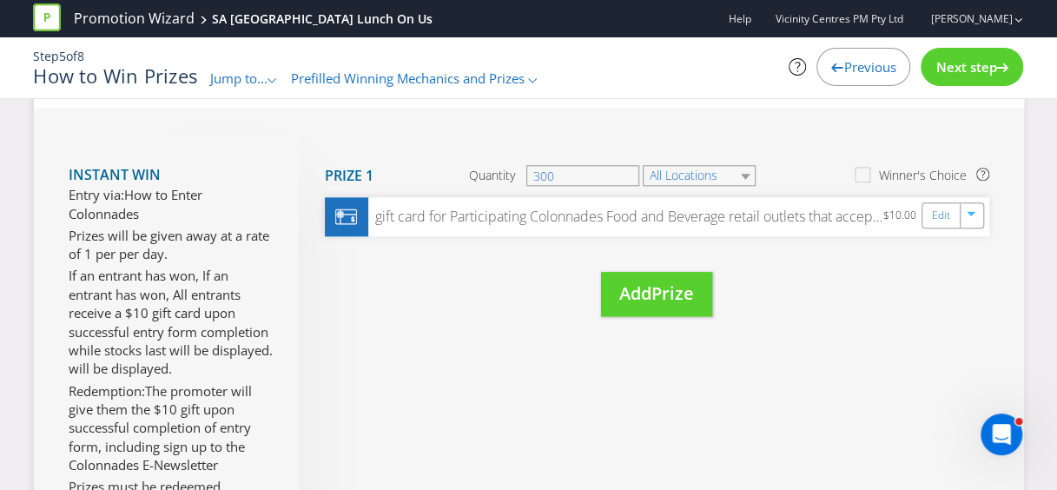
scroll to position [782, 0]
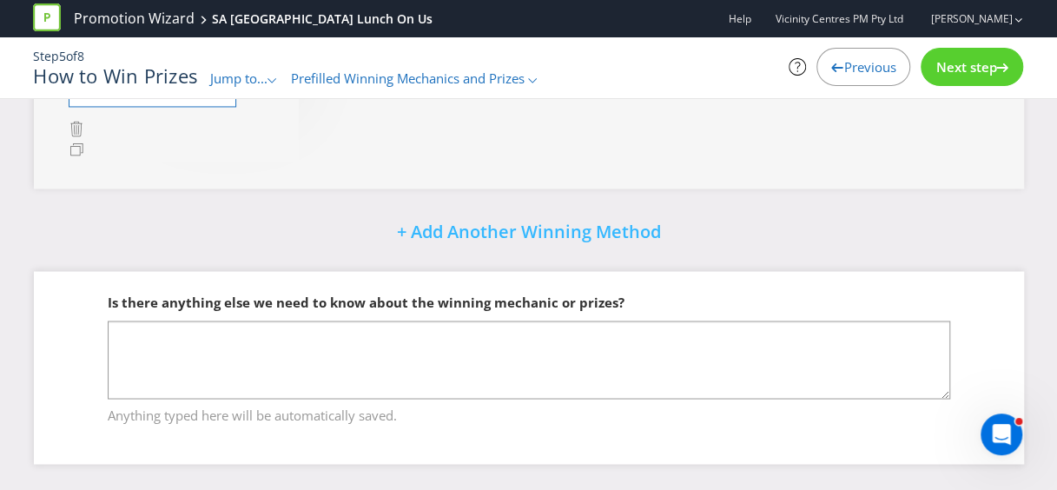
click at [940, 53] on div "Next step" at bounding box center [972, 67] width 102 height 38
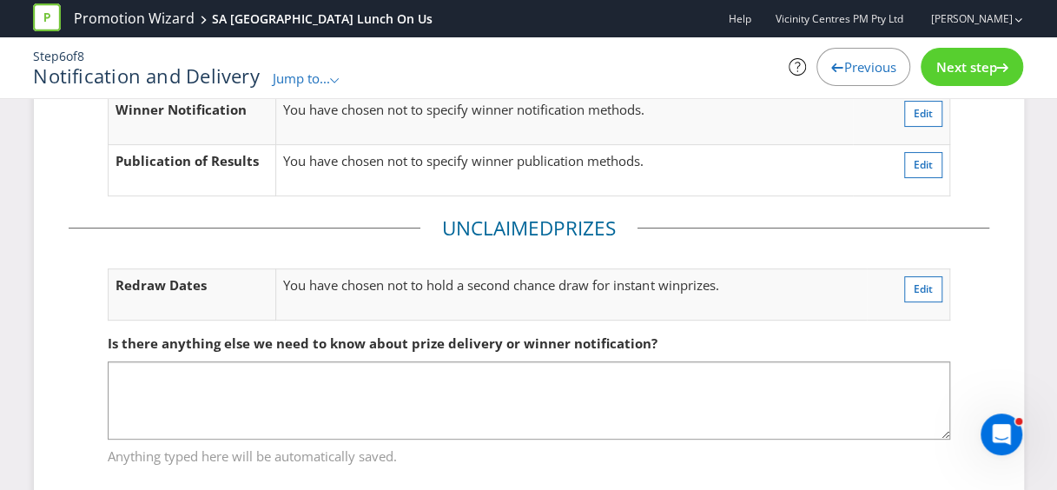
scroll to position [95, 0]
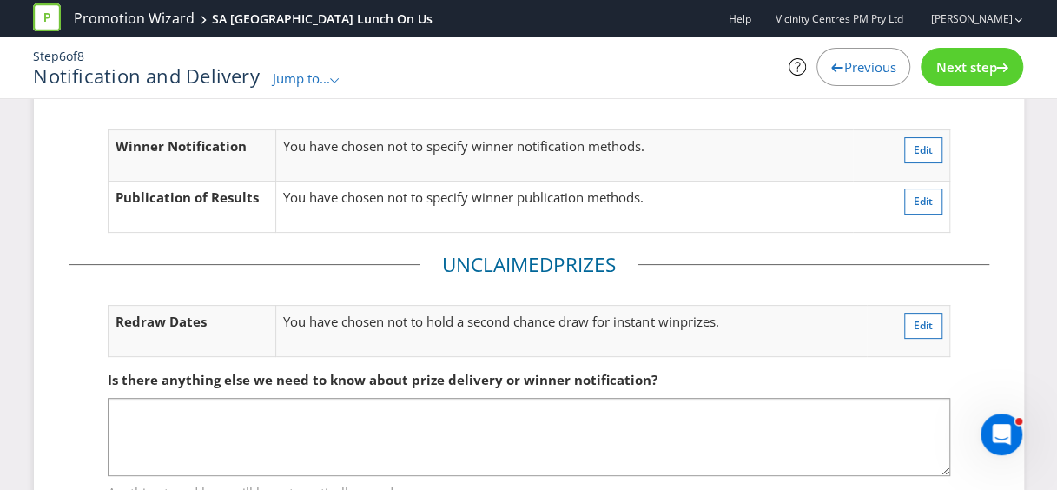
click at [954, 61] on span "Next step" at bounding box center [965, 66] width 61 height 17
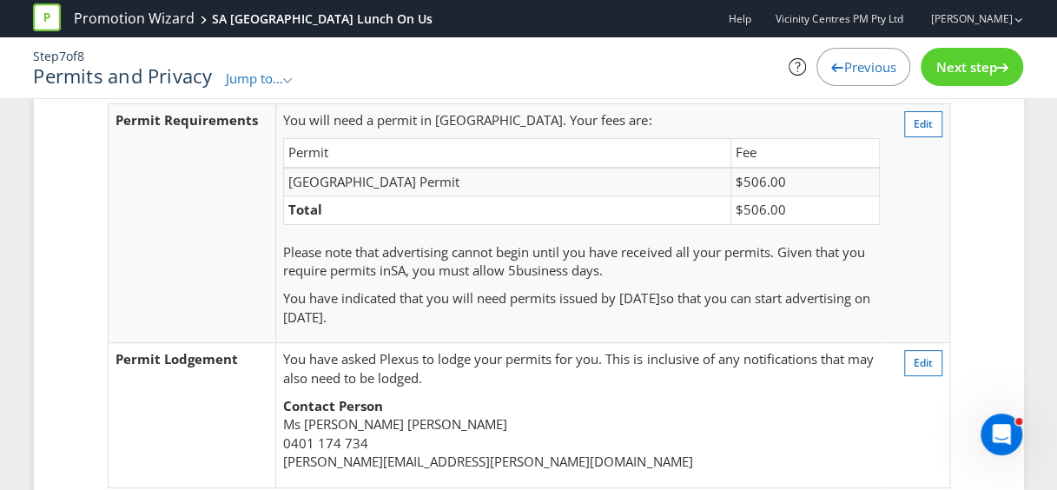
click at [954, 61] on span "Next step" at bounding box center [965, 66] width 61 height 17
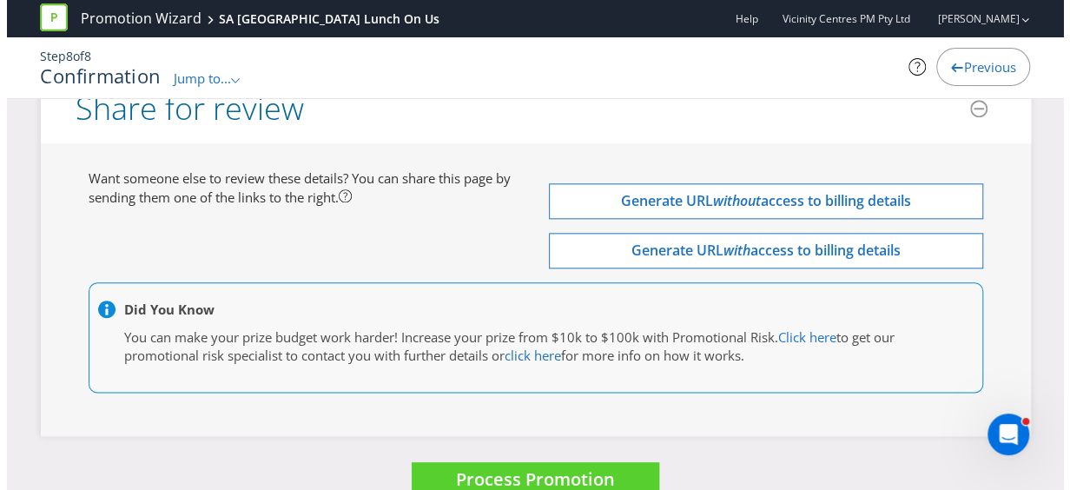
scroll to position [7216, 0]
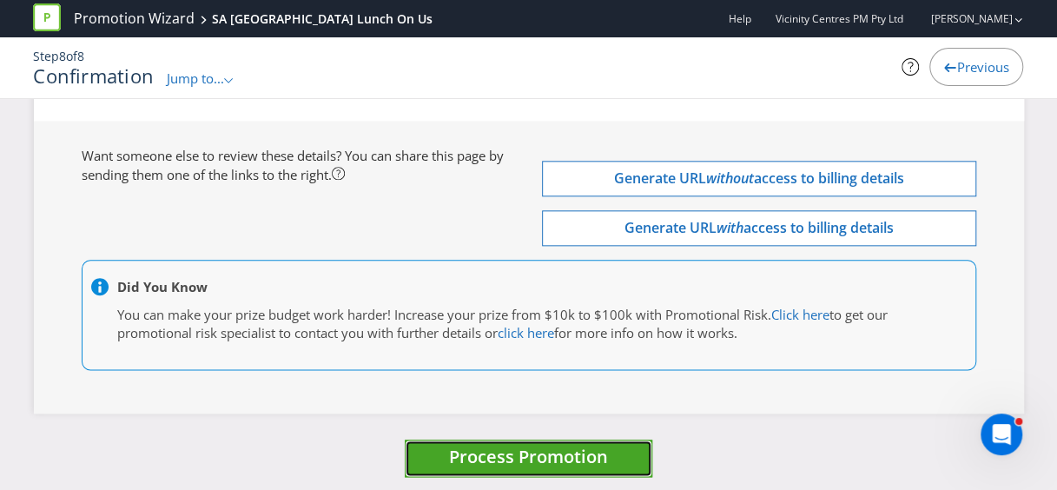
click at [578, 445] on span "Process Promotion" at bounding box center [528, 456] width 159 height 23
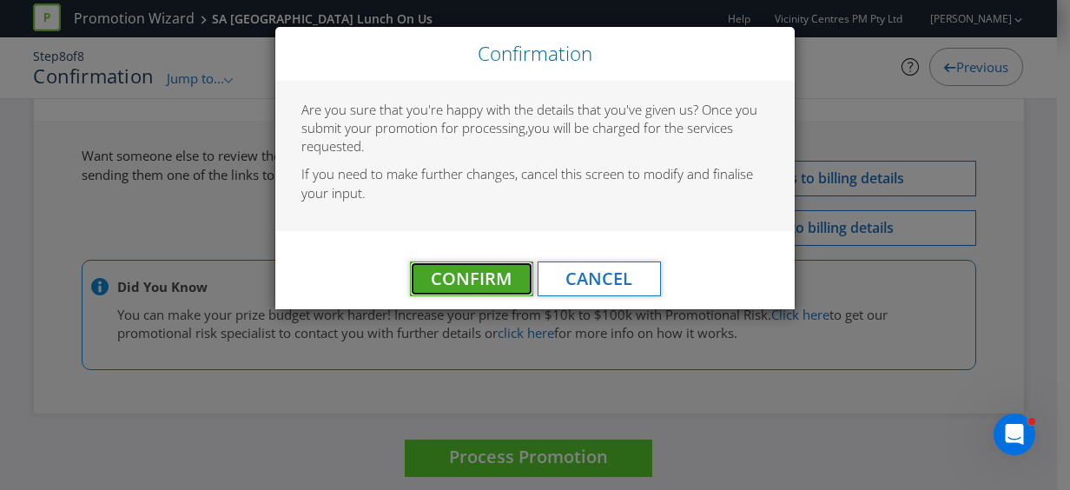
click at [459, 270] on span "Confirm" at bounding box center [471, 278] width 81 height 23
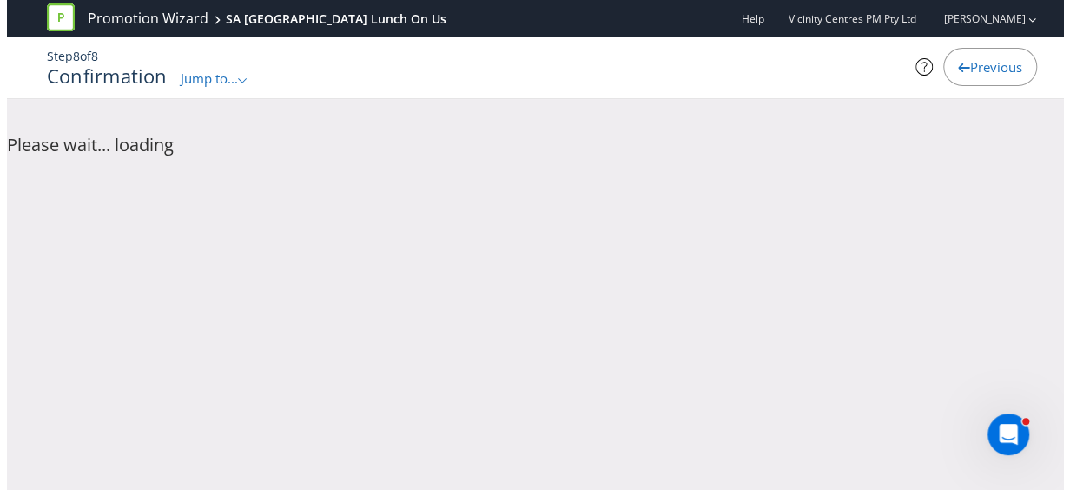
scroll to position [0, 0]
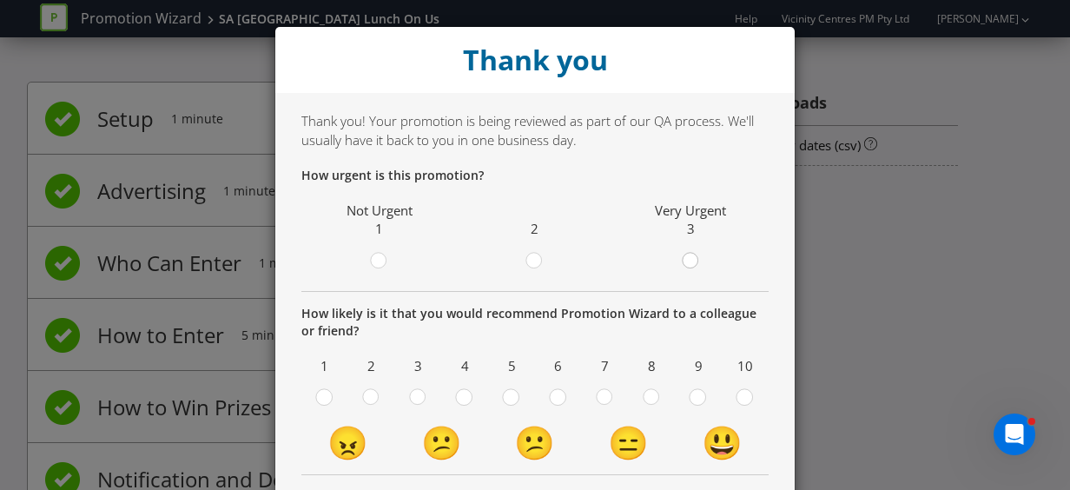
click at [684, 264] on circle at bounding box center [690, 261] width 16 height 16
click at [0, 0] on input "radio" at bounding box center [0, 0] width 0 height 0
click at [736, 396] on circle at bounding box center [744, 397] width 16 height 16
click at [0, 0] on input "radio" at bounding box center [0, 0] width 0 height 0
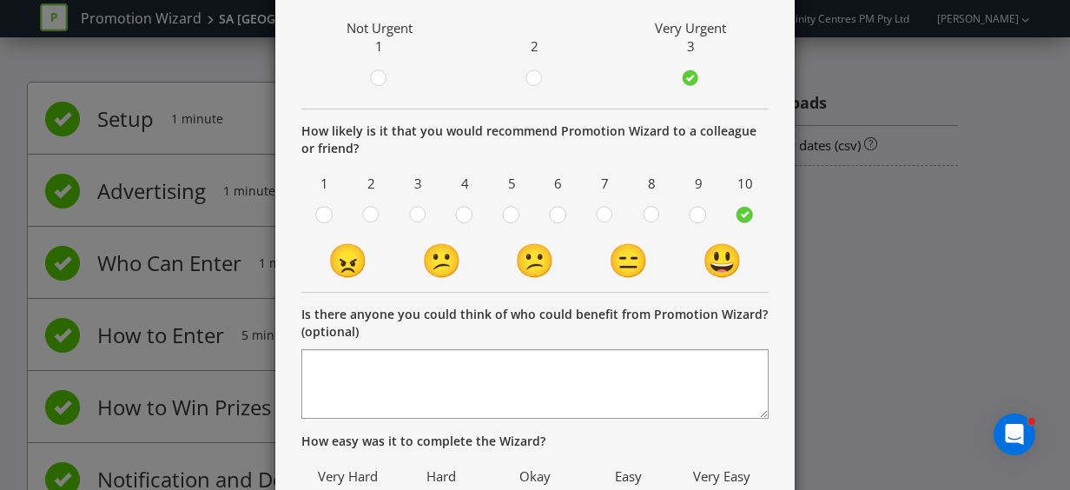
scroll to position [347, 0]
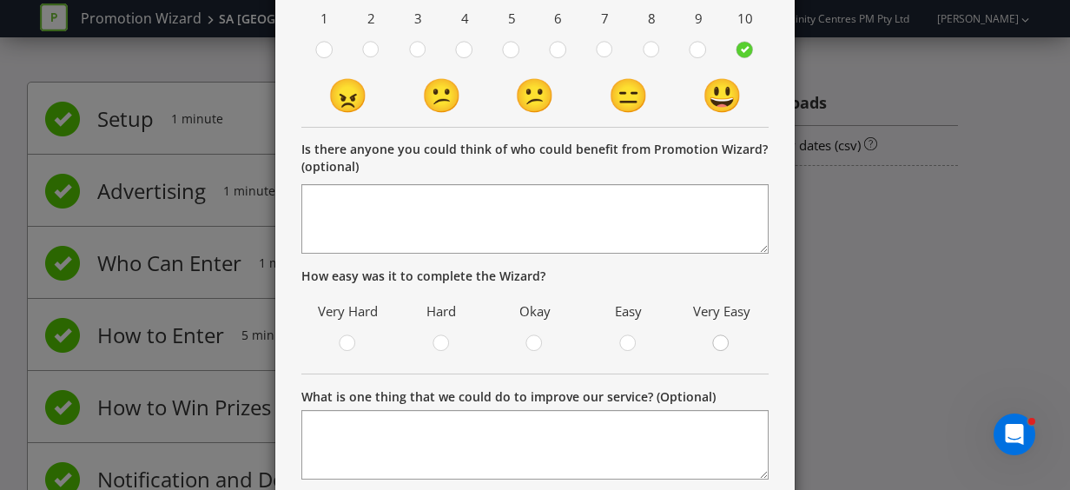
click at [717, 337] on div at bounding box center [721, 338] width 9 height 9
click at [0, 0] on input "radio" at bounding box center [0, 0] width 0 height 0
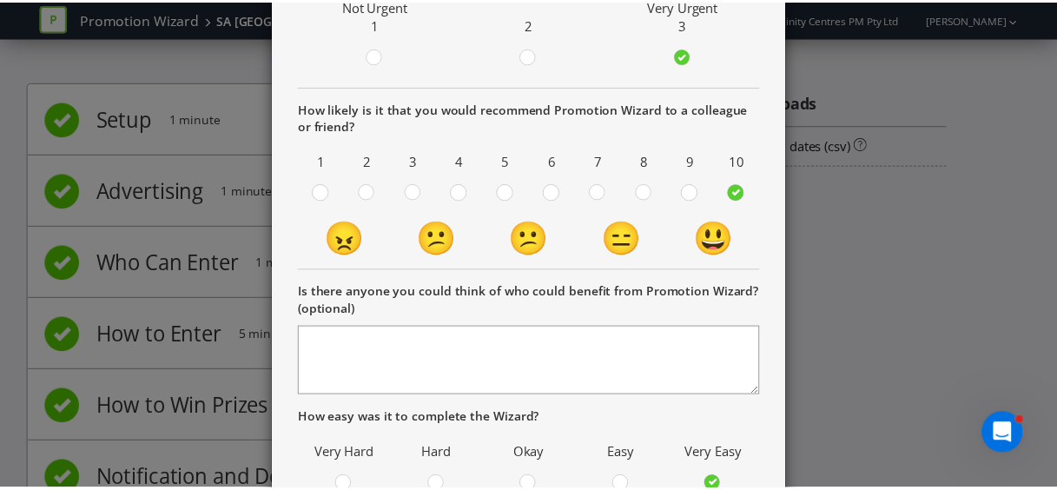
scroll to position [565, 0]
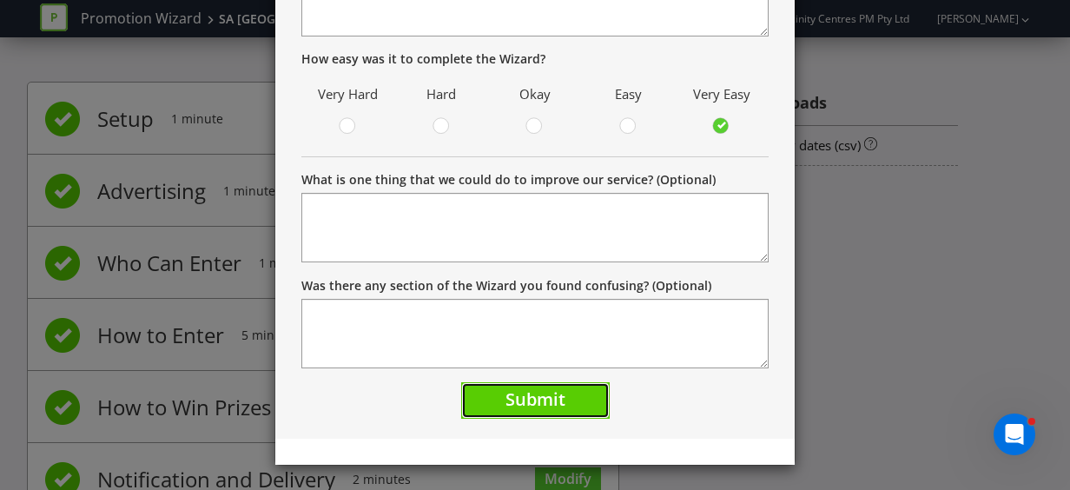
click at [571, 405] on button "Submit" at bounding box center [535, 400] width 149 height 37
